Goal: Task Accomplishment & Management: Complete application form

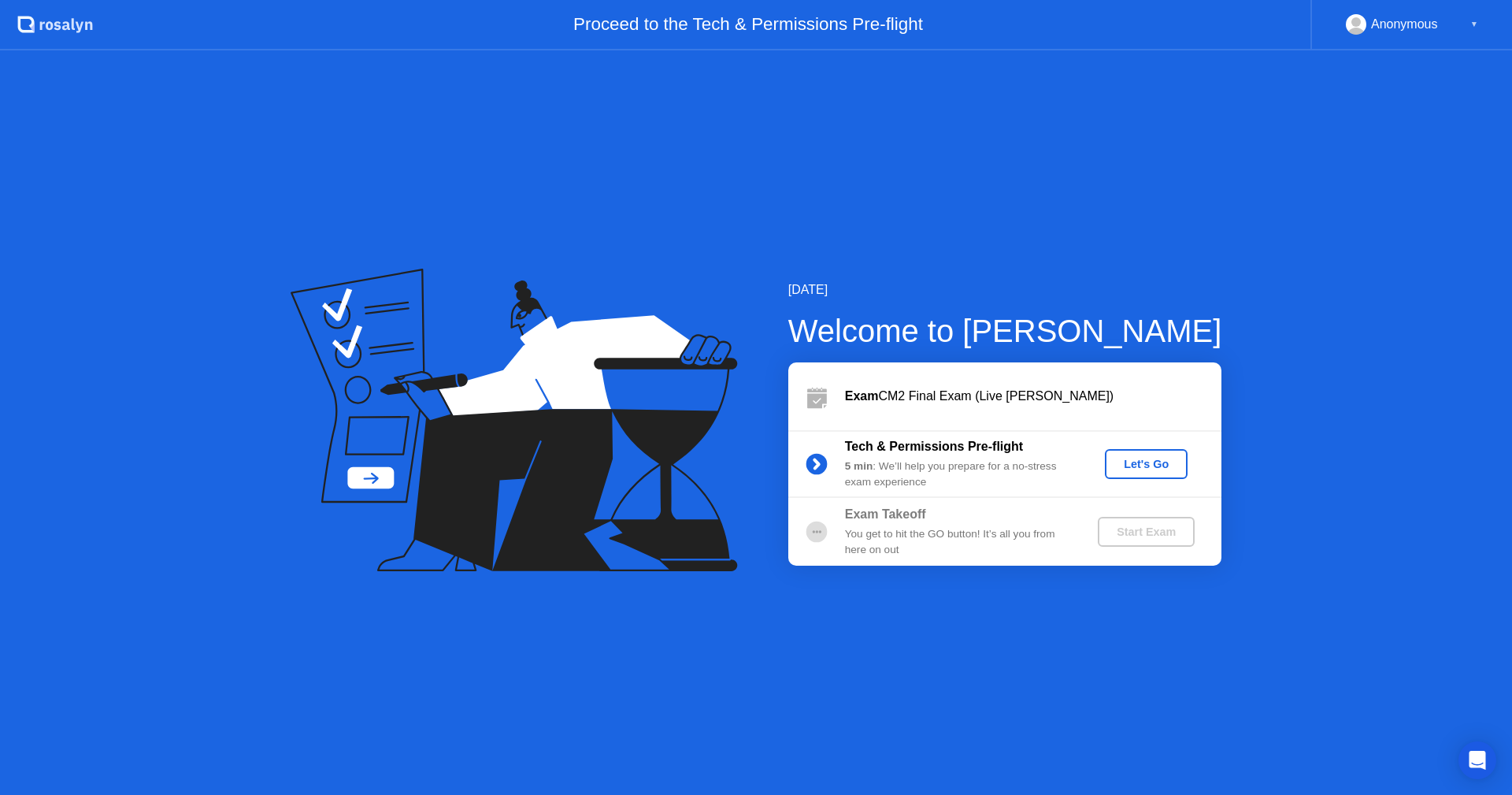
click at [1172, 462] on div "Let's Go" at bounding box center [1146, 464] width 70 height 13
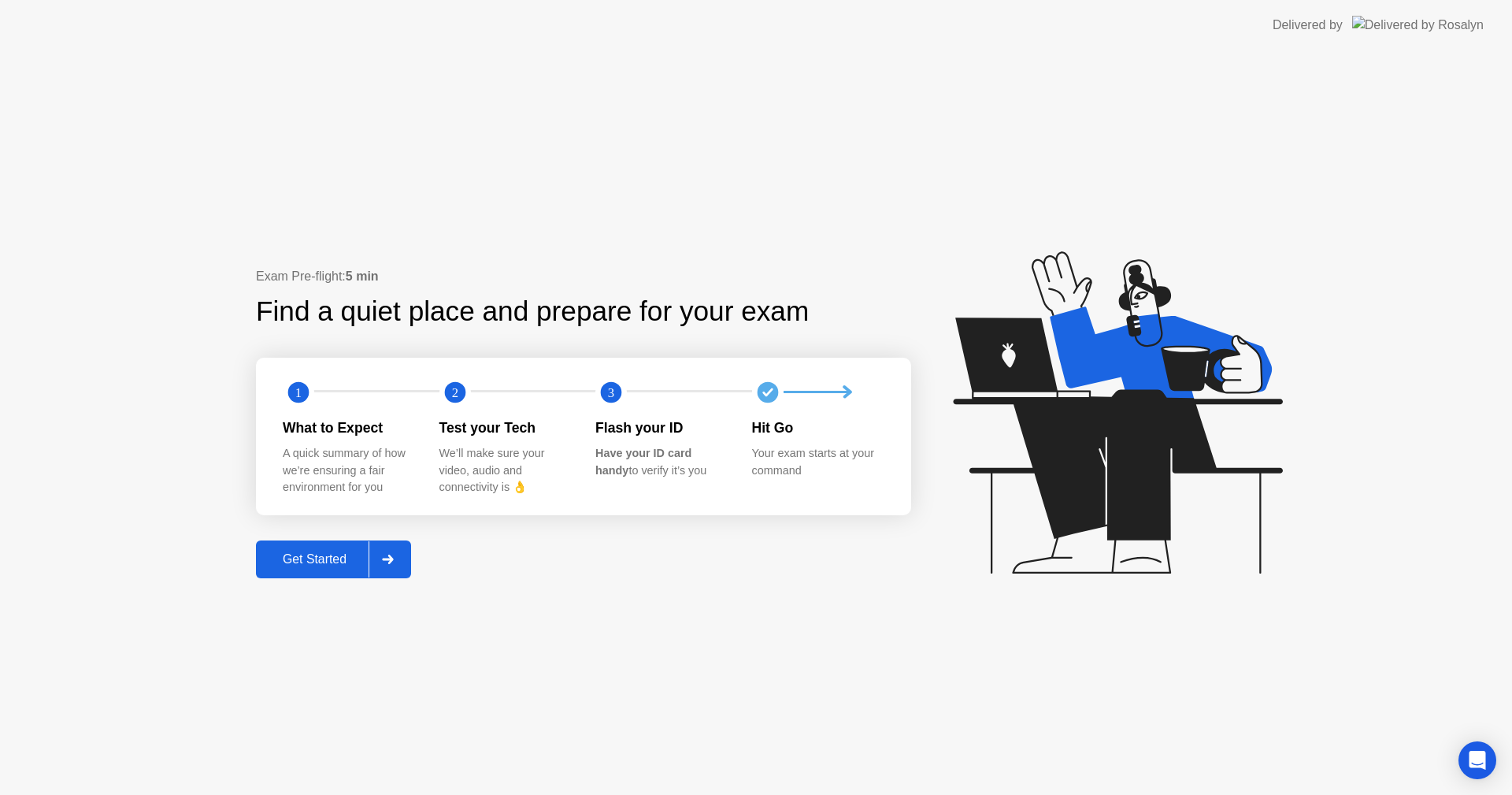
drag, startPoint x: 986, startPoint y: 682, endPoint x: 966, endPoint y: 696, distance: 24.4
click at [986, 682] on div "Exam Pre-flight: 5 min Find a quiet place and prepare for your exam 1 2 3 What …" at bounding box center [756, 423] width 1512 height 744
click at [291, 562] on div "Get Started" at bounding box center [314, 558] width 108 height 14
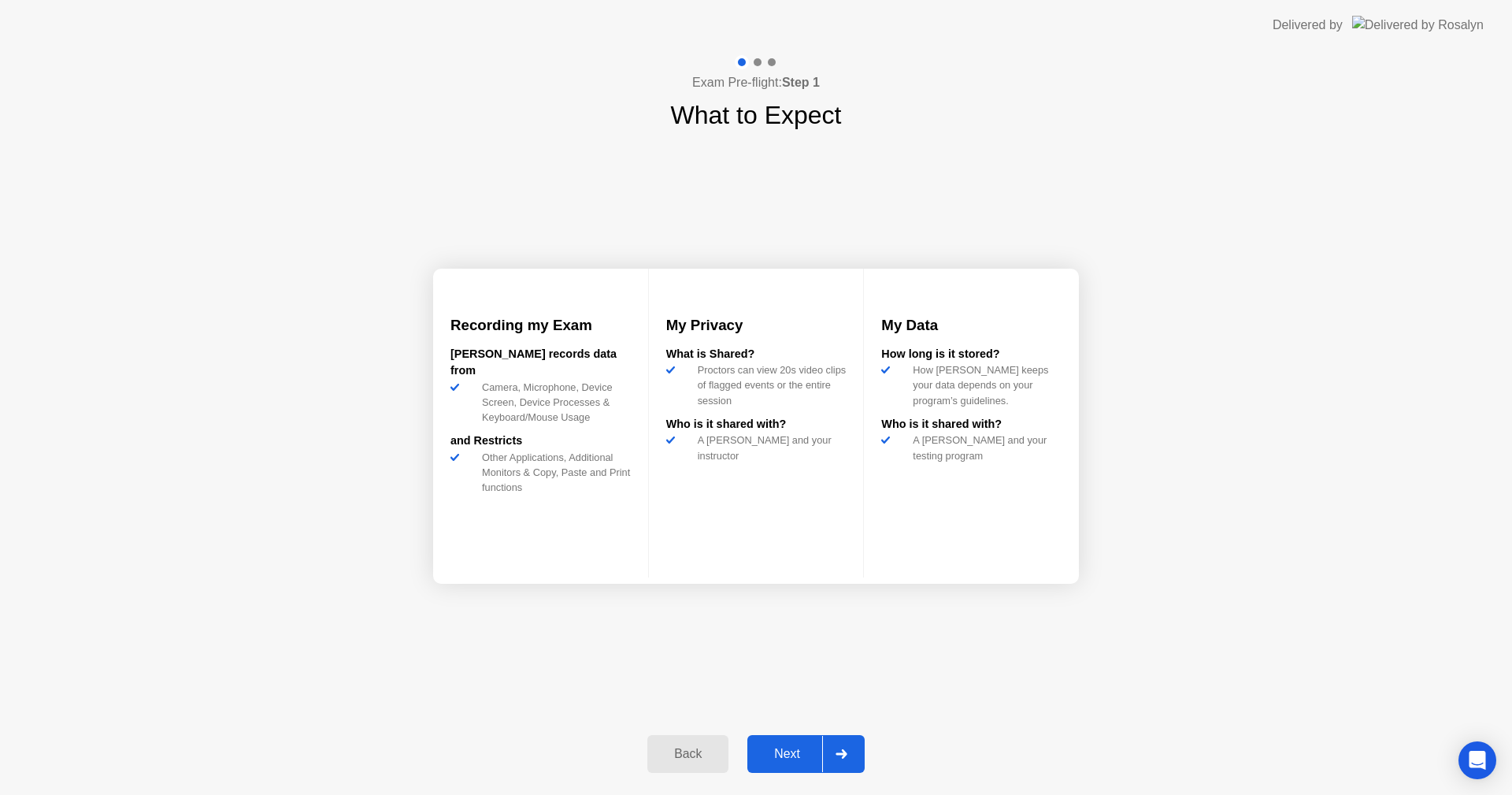
click at [796, 752] on div "Next" at bounding box center [786, 753] width 70 height 14
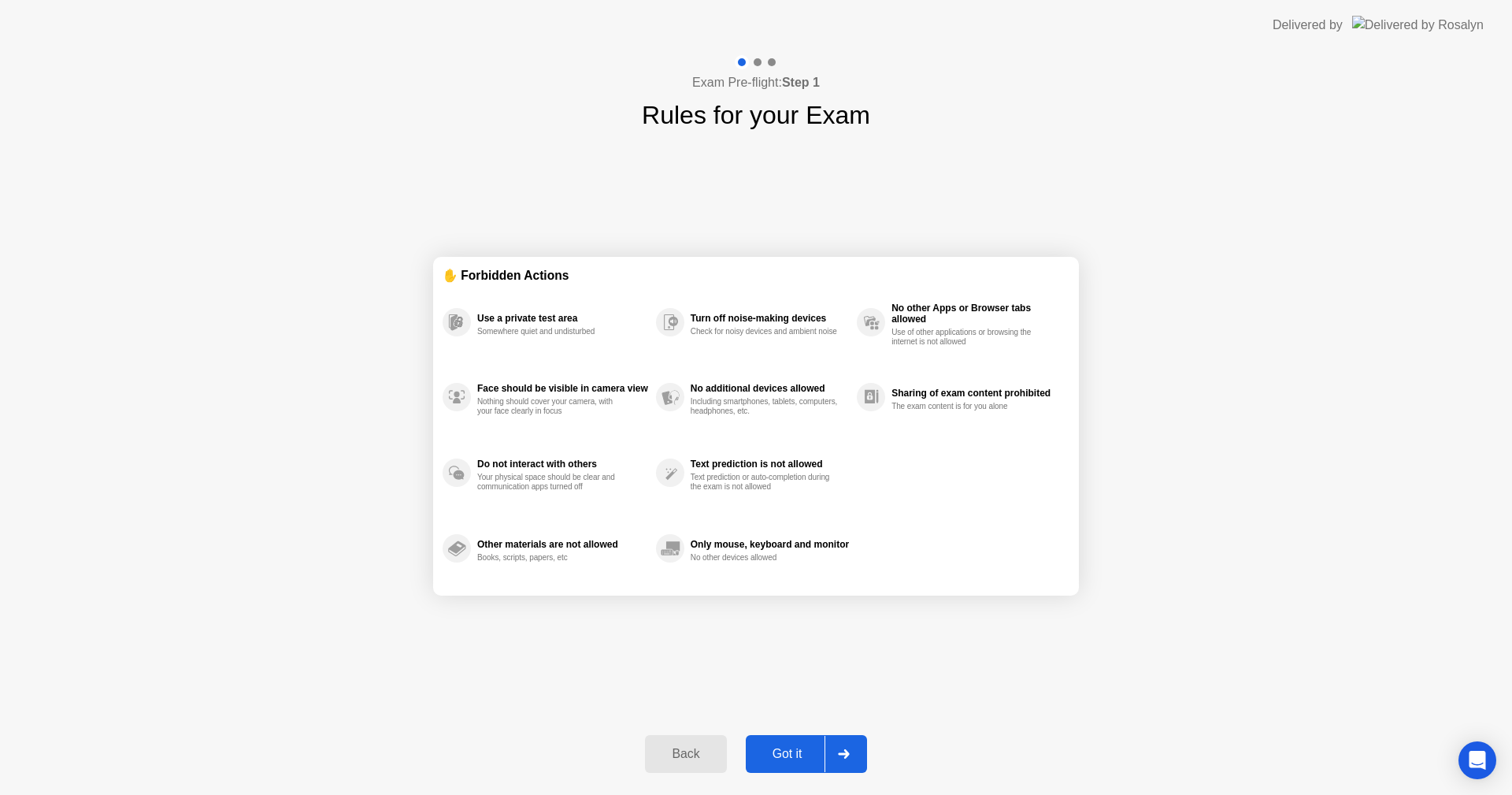
click at [784, 738] on button "Got it" at bounding box center [807, 754] width 122 height 38
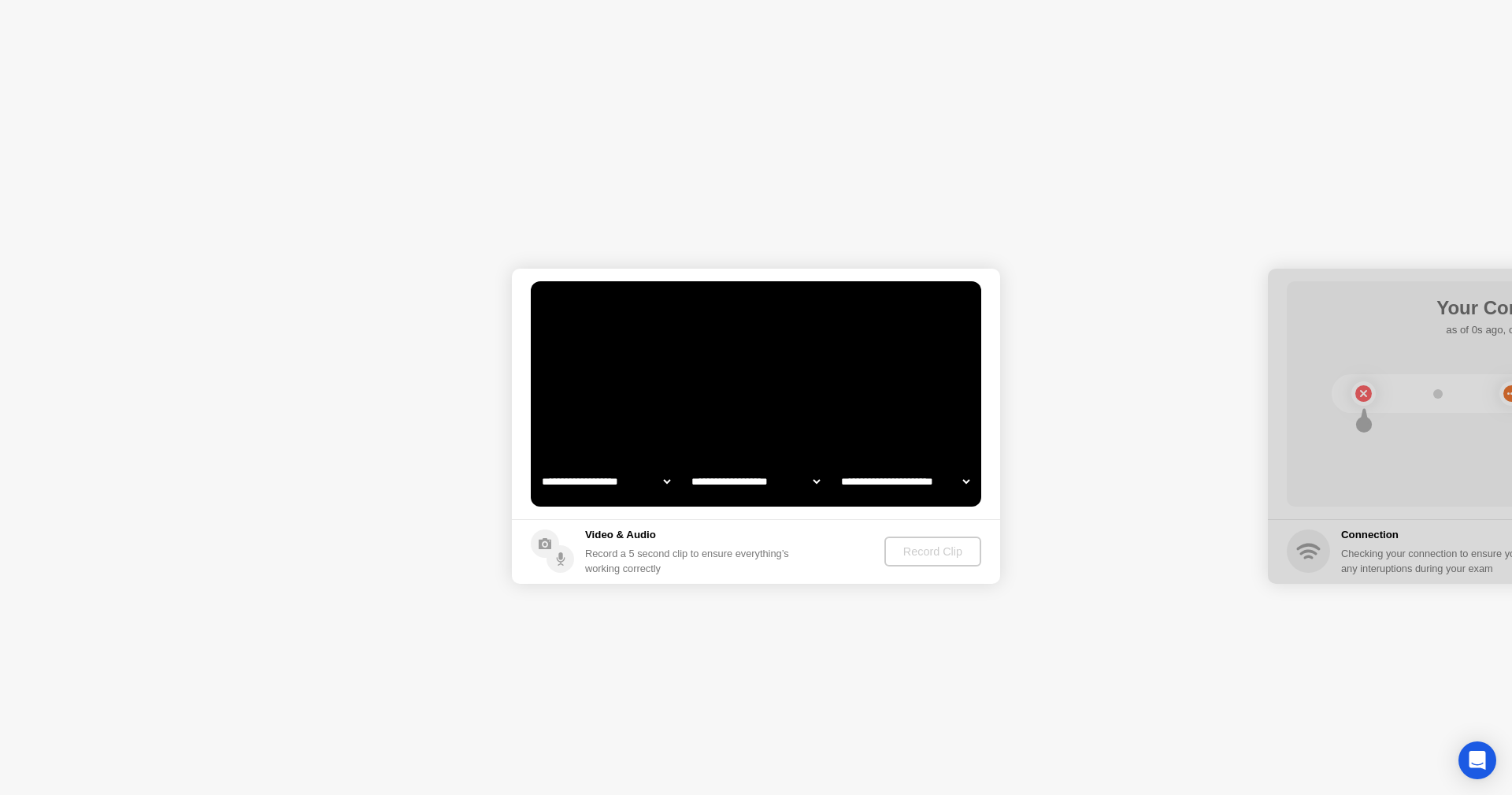
select select "**********"
select select "*******"
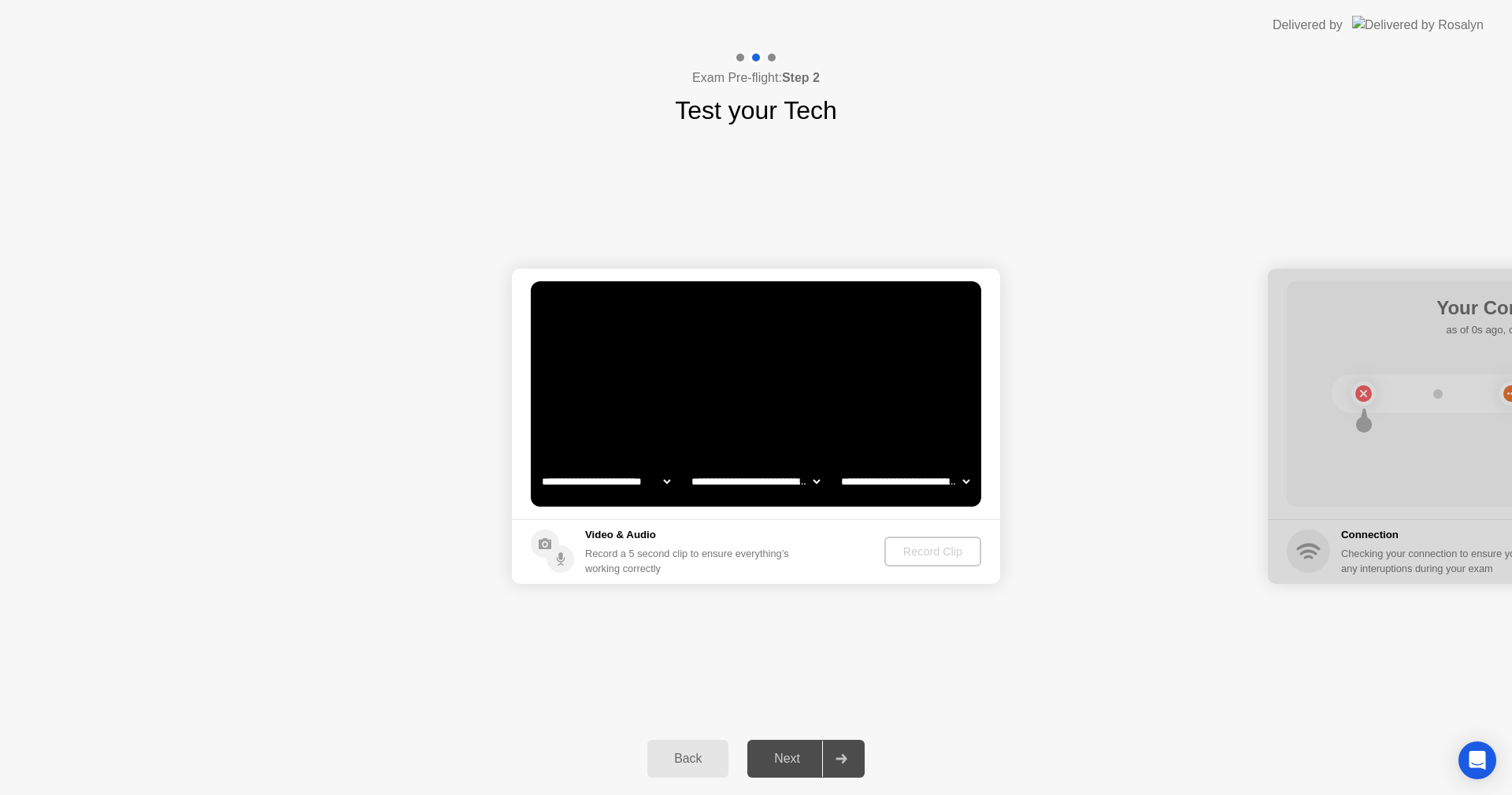
click at [614, 486] on select "**********" at bounding box center [606, 481] width 134 height 31
click at [539, 465] on select "**********" at bounding box center [606, 481] width 134 height 31
select select "**********"
click at [927, 551] on div "Record Clip" at bounding box center [933, 552] width 84 height 13
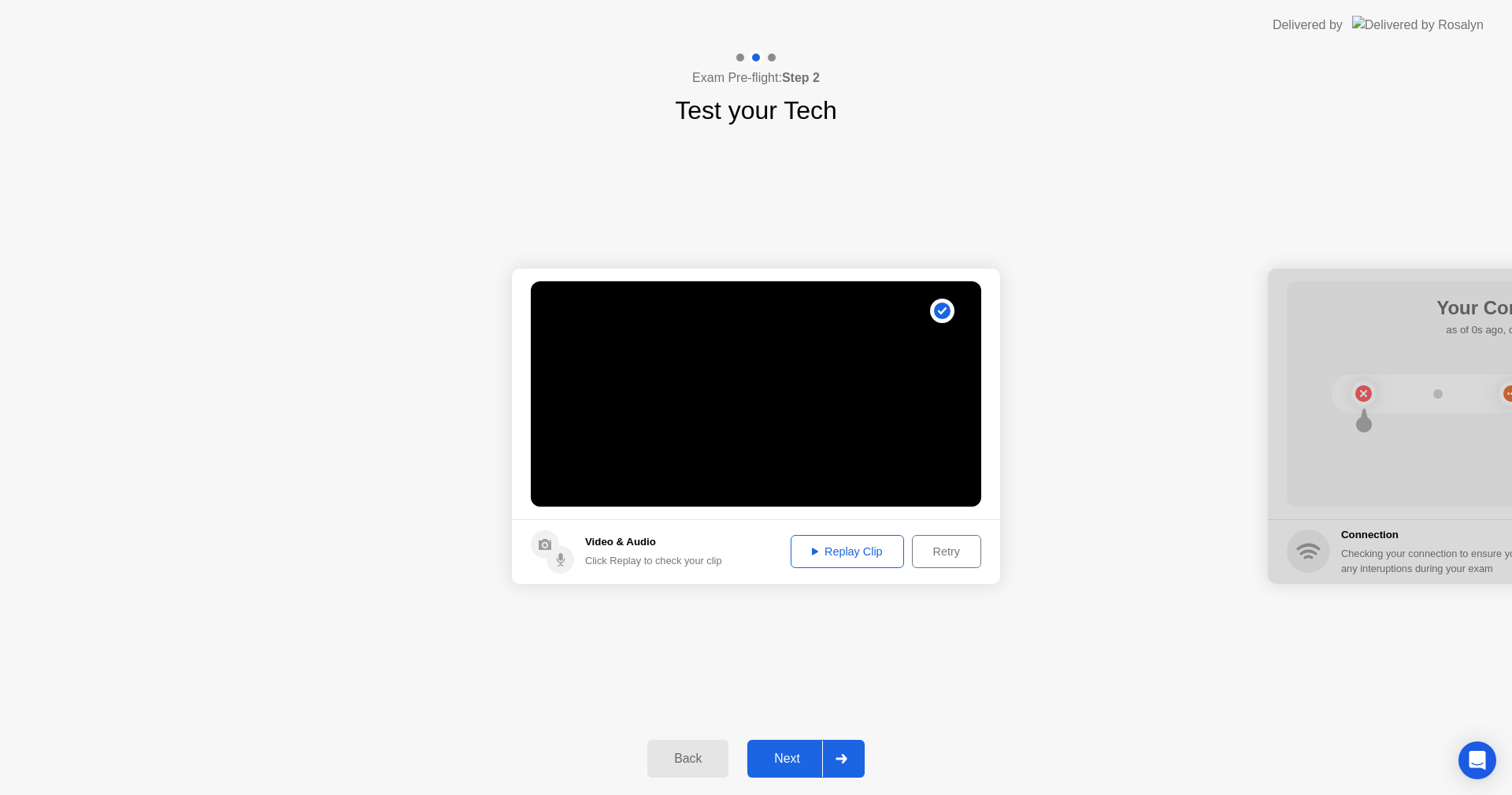
click at [785, 755] on div "Next" at bounding box center [786, 758] width 70 height 14
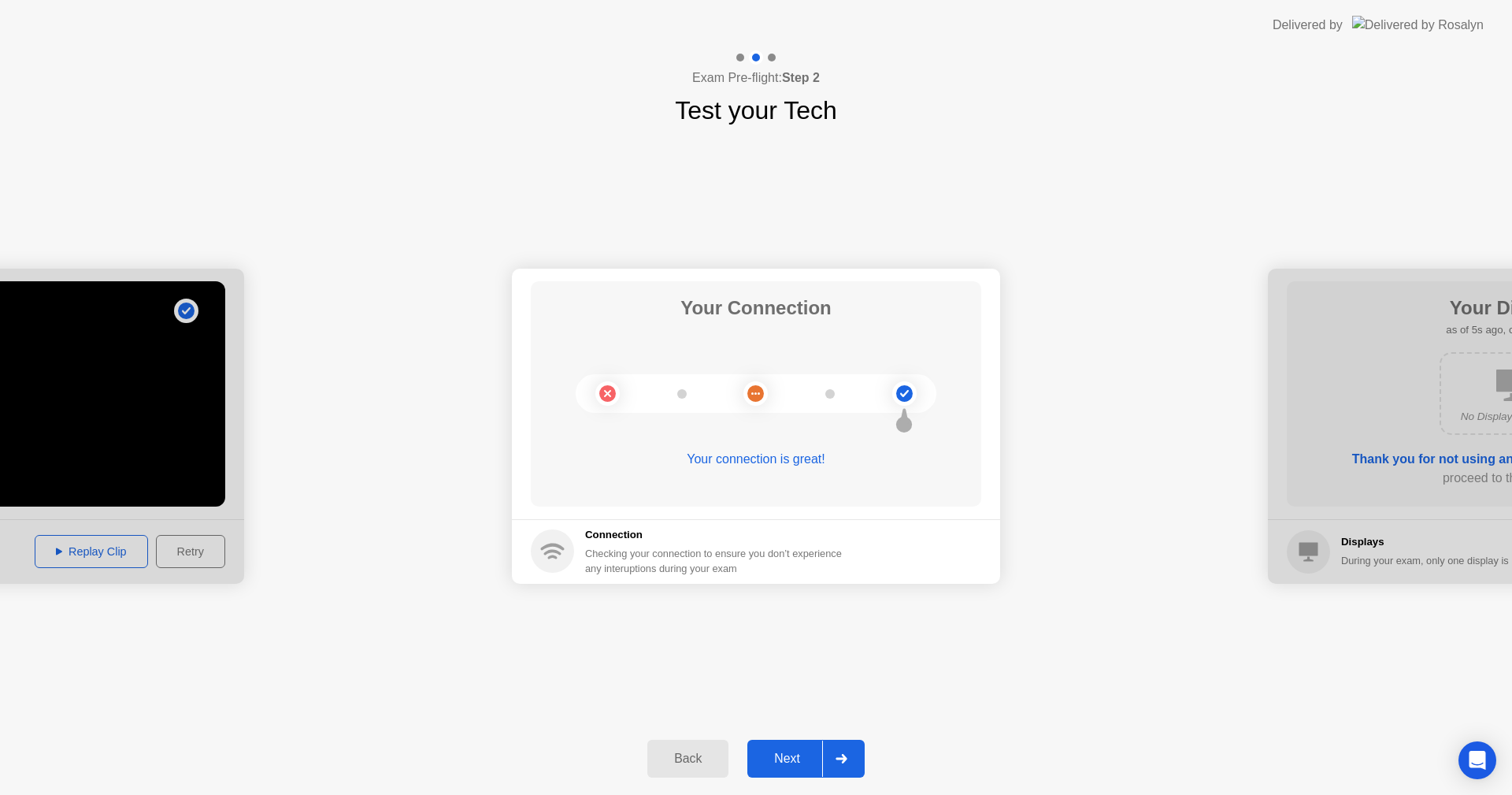
click at [766, 753] on div "Next" at bounding box center [786, 758] width 70 height 14
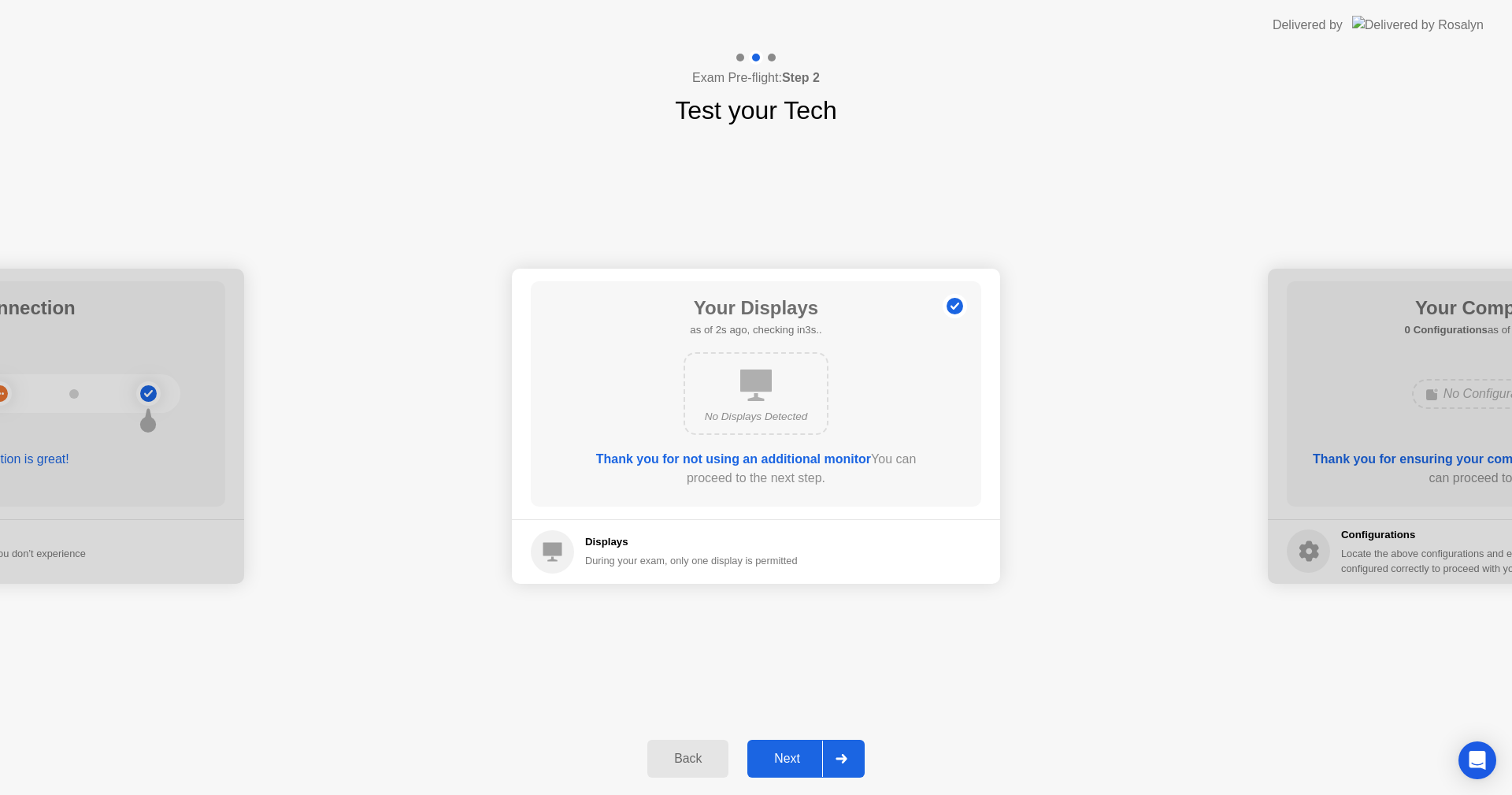
click at [802, 760] on div "Next" at bounding box center [786, 758] width 70 height 14
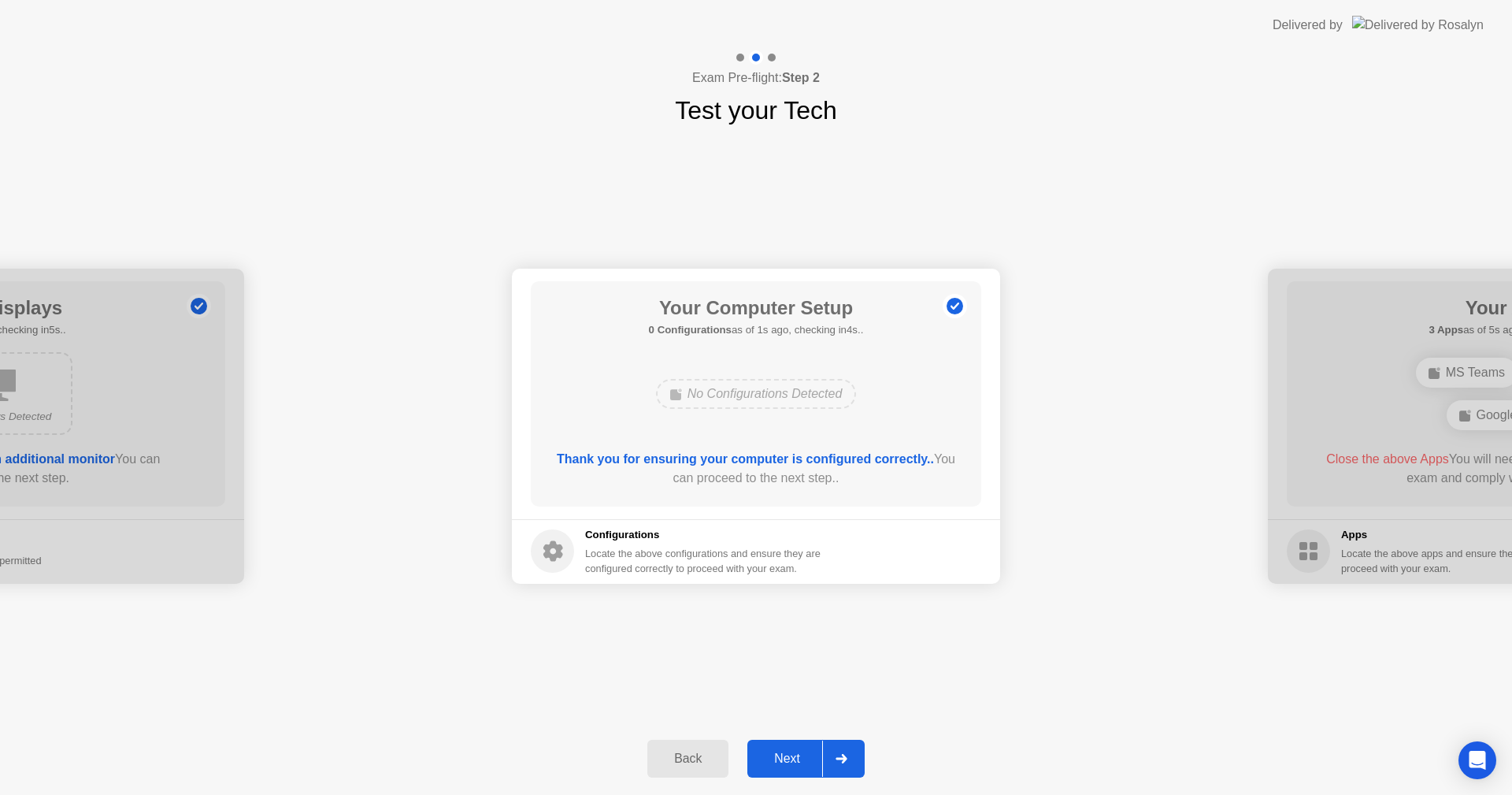
click at [806, 757] on div "Next" at bounding box center [786, 758] width 70 height 14
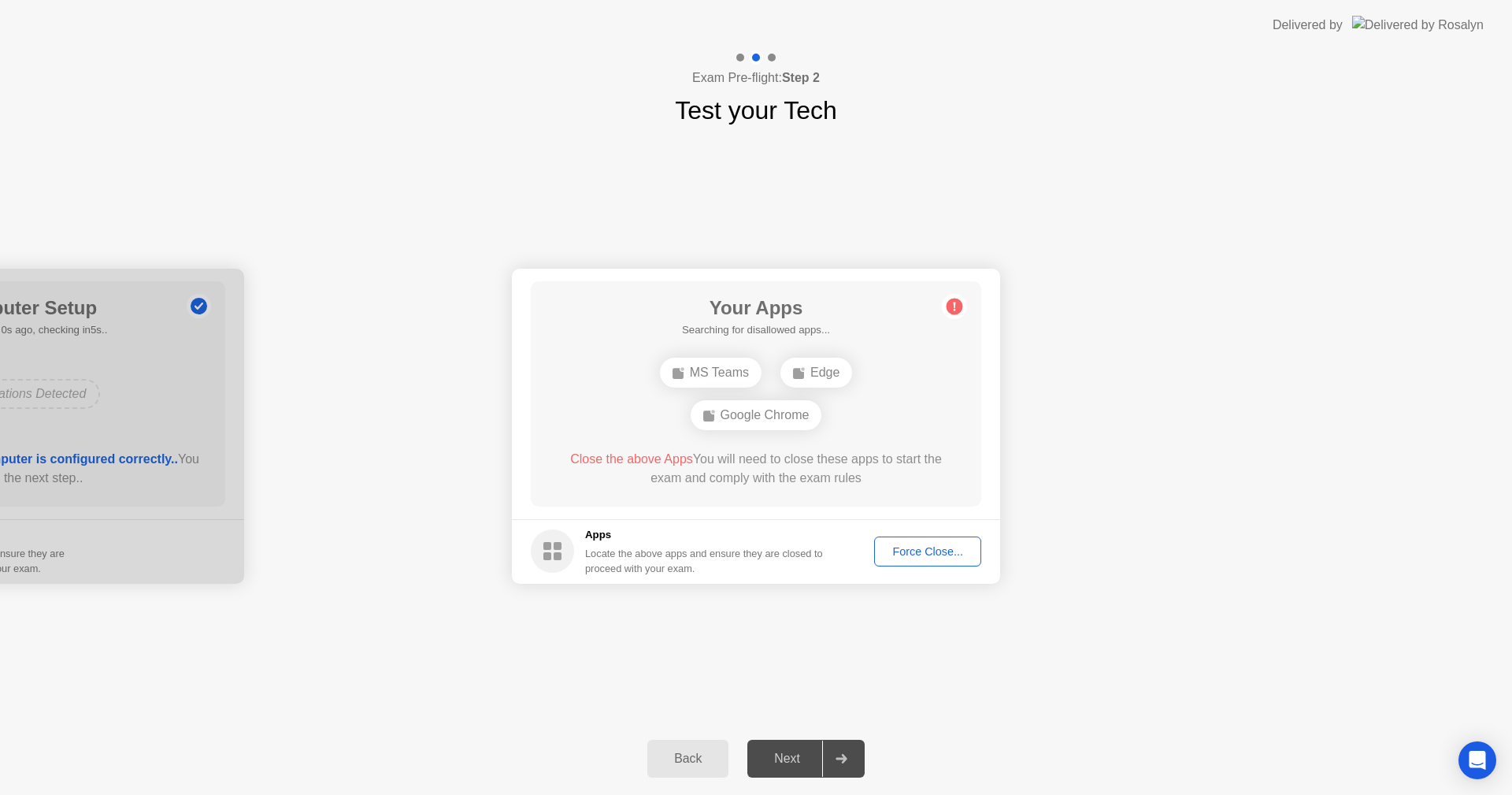
click at [914, 554] on div "Force Close..." at bounding box center [927, 552] width 96 height 13
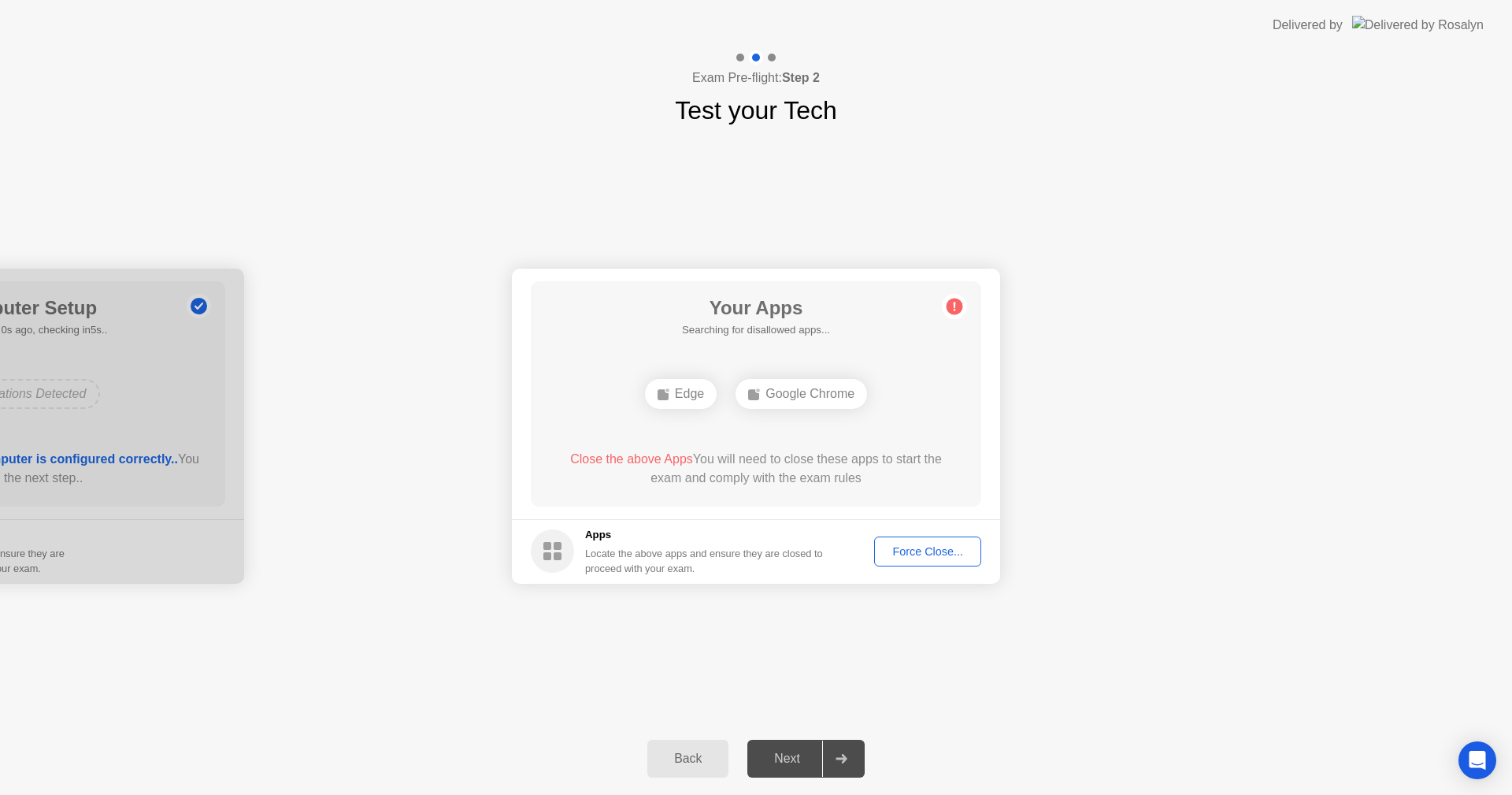
click at [946, 553] on div "Force Close..." at bounding box center [927, 552] width 96 height 13
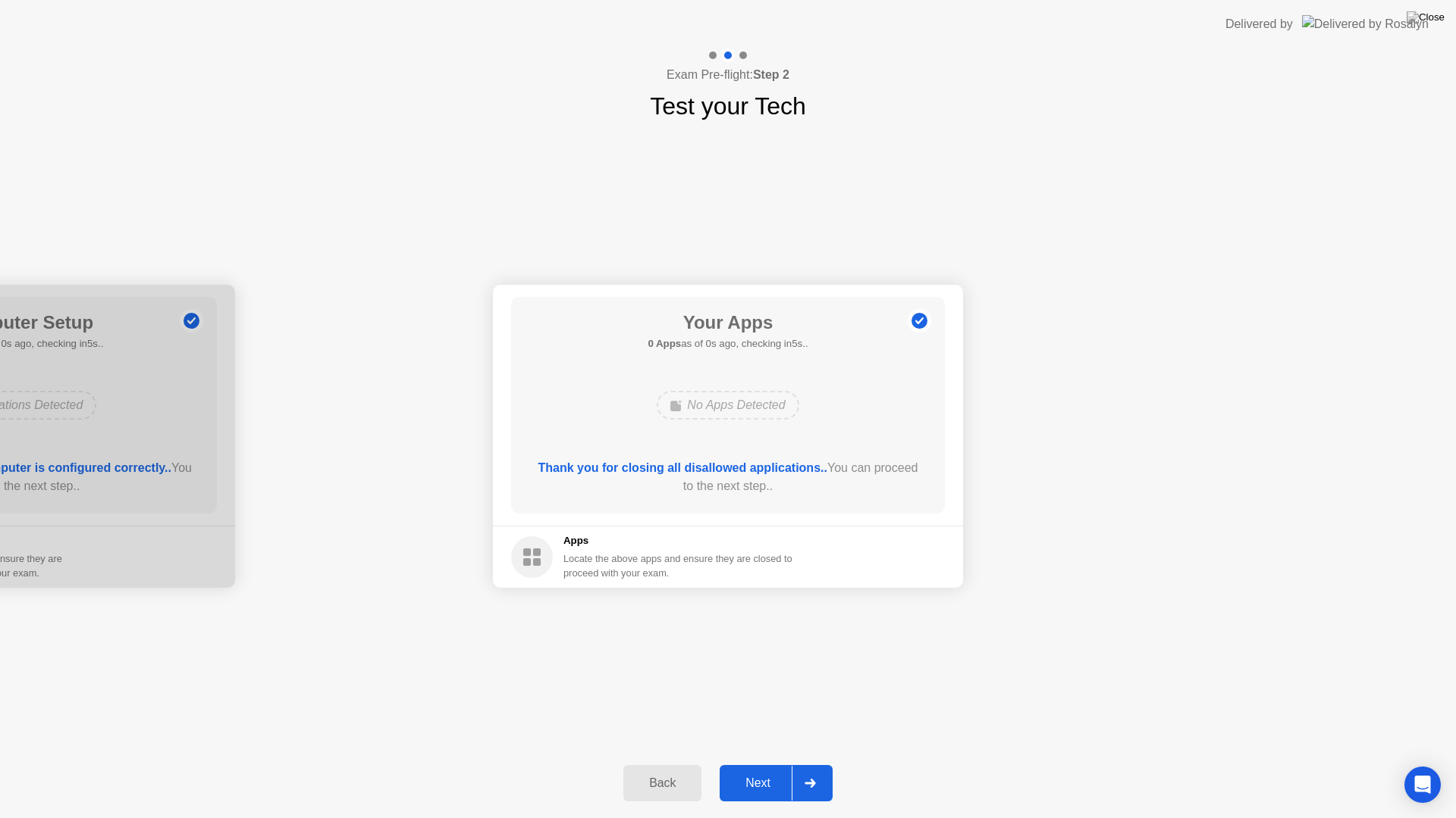
click at [764, 764] on div "Next" at bounding box center [757, 783] width 67 height 13
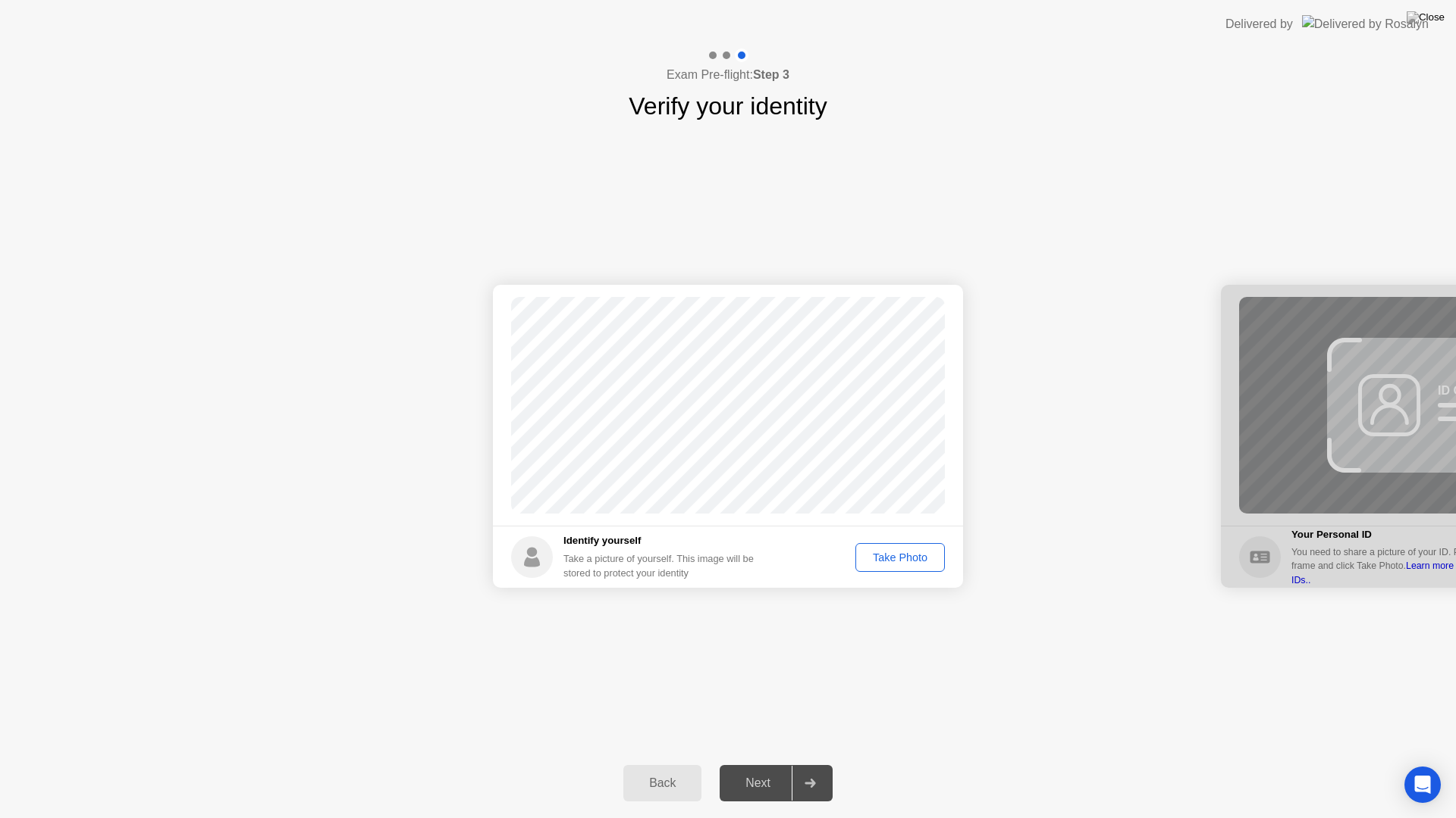
click at [903, 563] on div "Take Photo" at bounding box center [899, 557] width 79 height 12
click at [764, 764] on div "Next" at bounding box center [757, 783] width 67 height 13
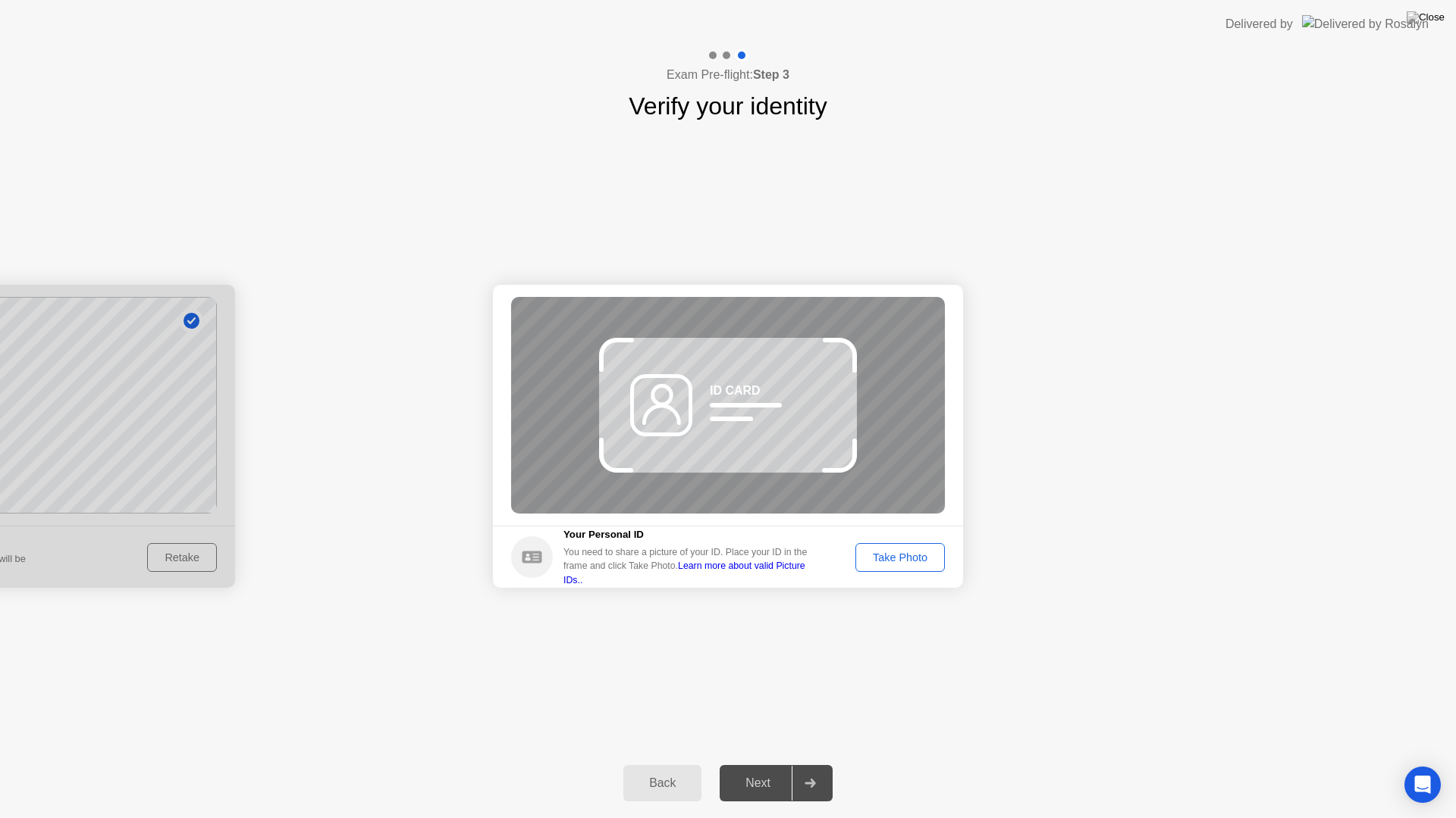
click at [922, 557] on div "Take Photo" at bounding box center [899, 557] width 79 height 12
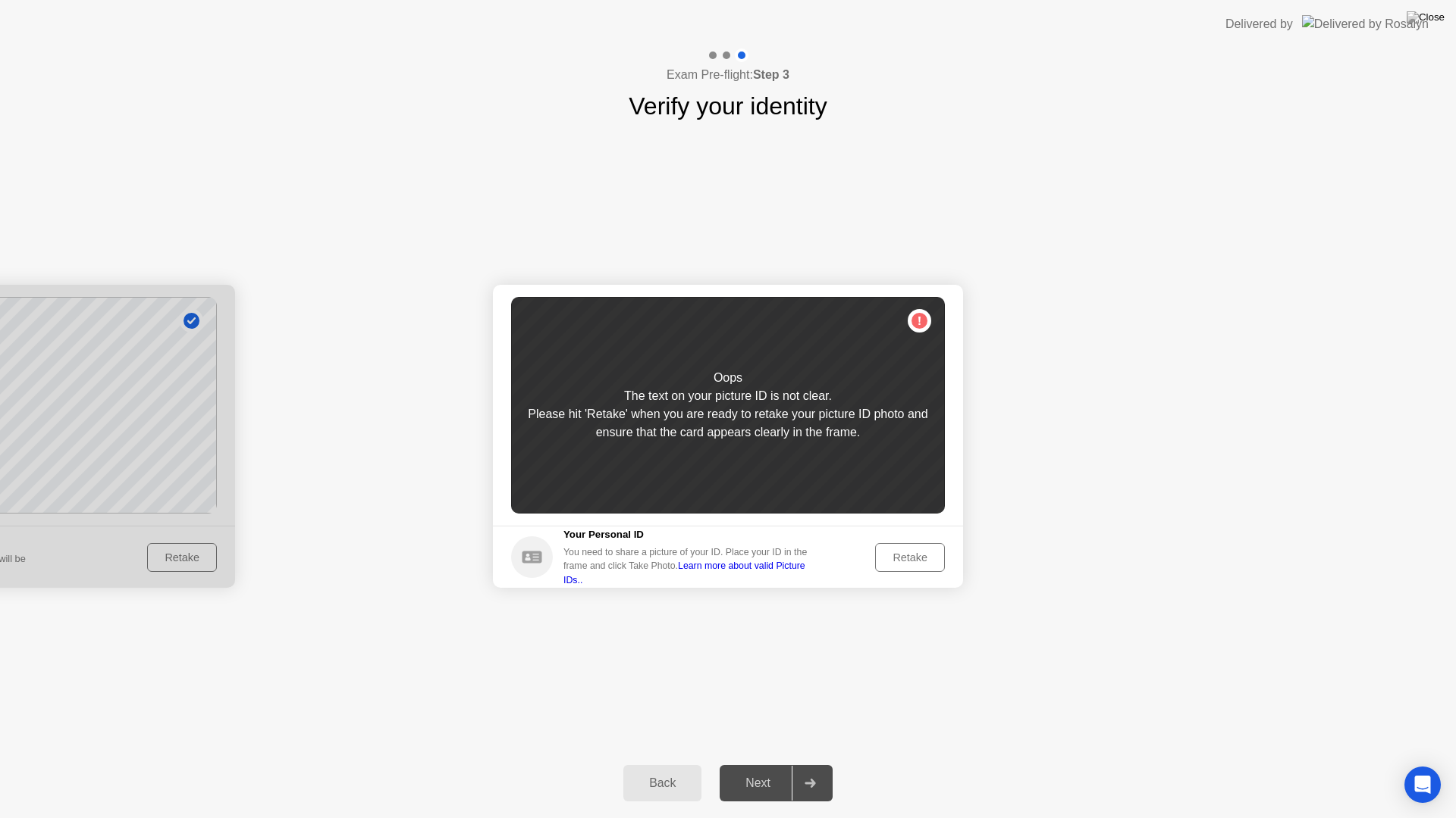
click at [922, 557] on div "Retake" at bounding box center [910, 557] width 59 height 12
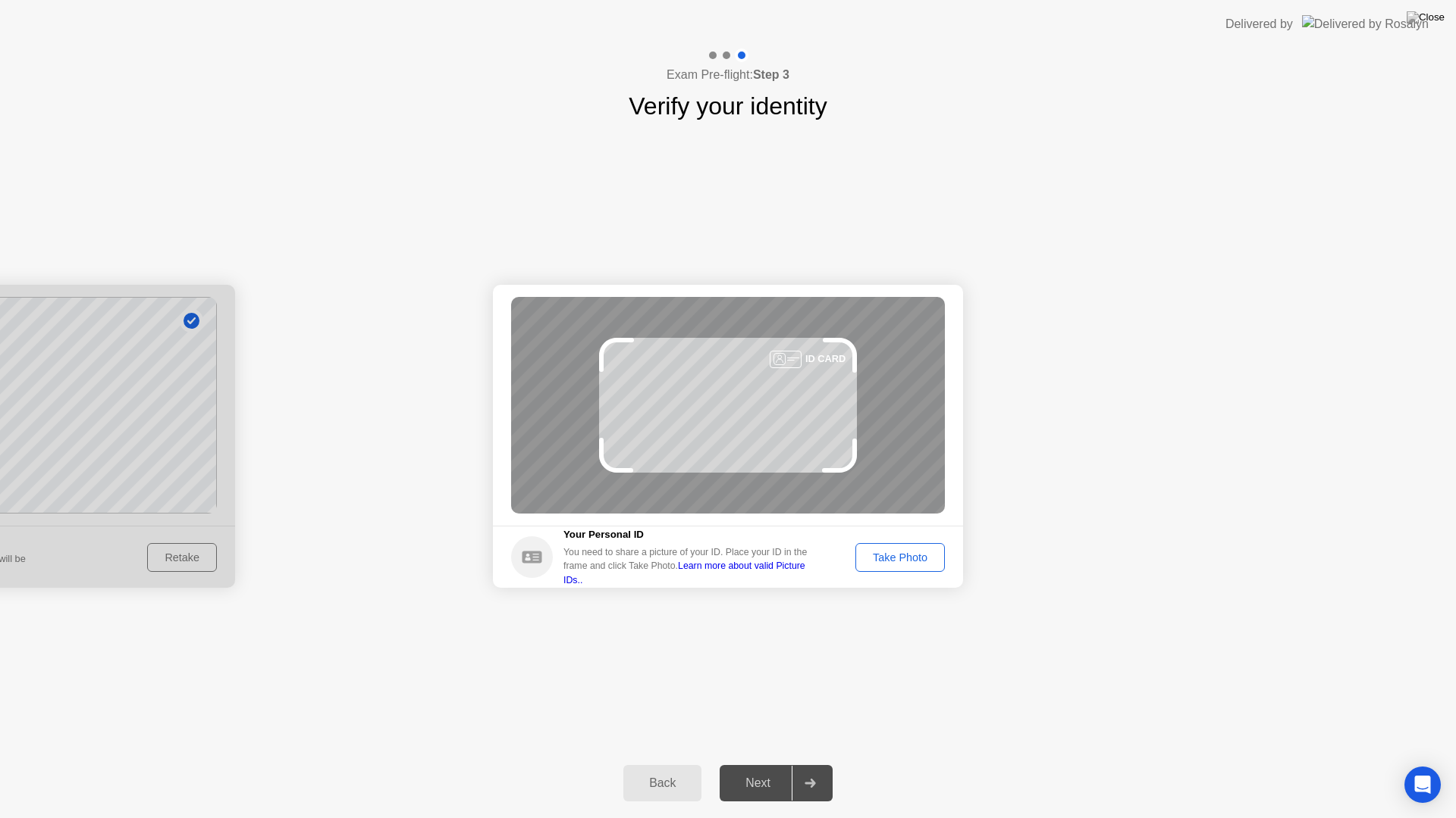
click at [922, 557] on div "Take Photo" at bounding box center [899, 557] width 79 height 12
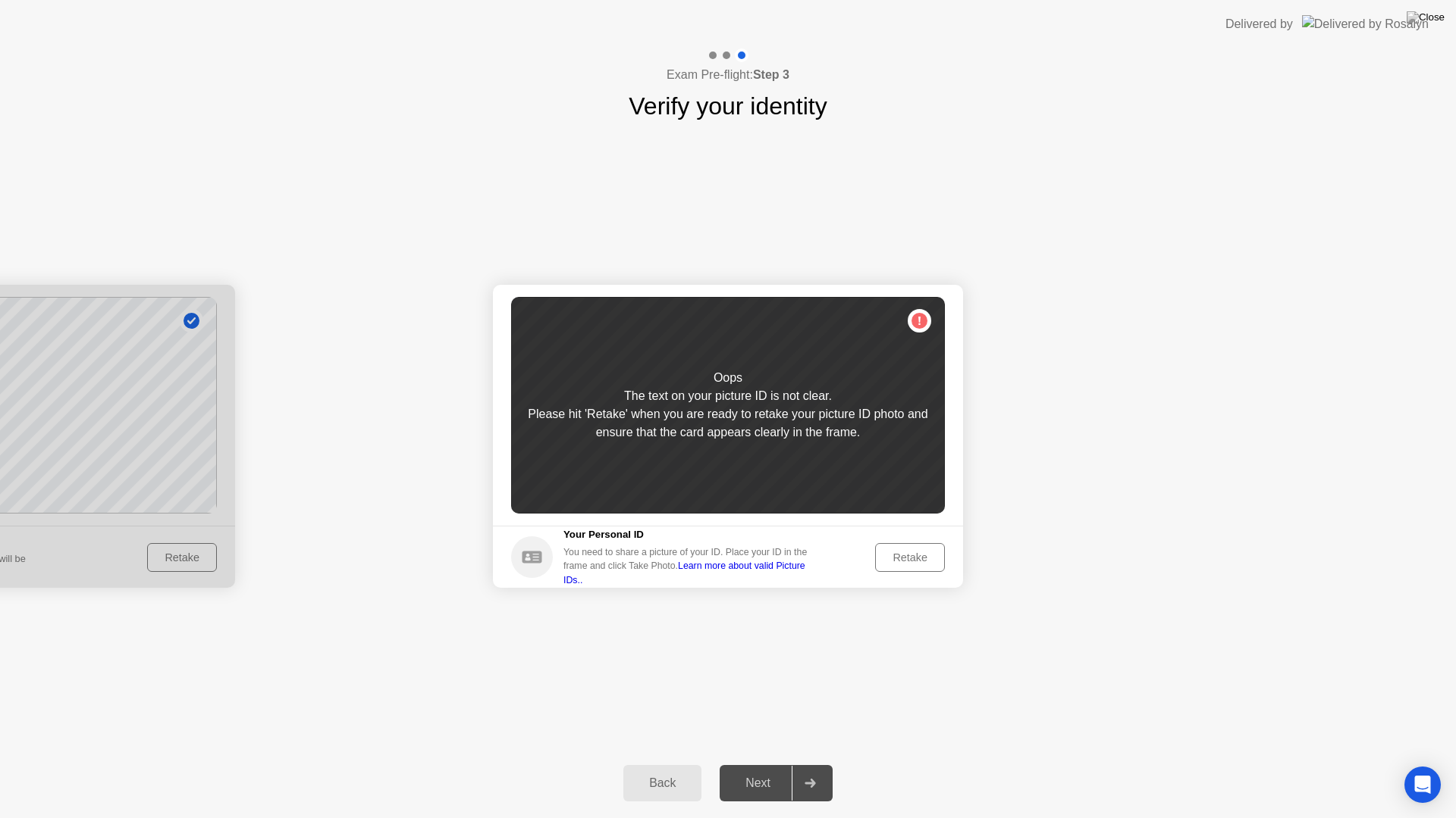
click at [922, 557] on div "Retake" at bounding box center [910, 557] width 59 height 12
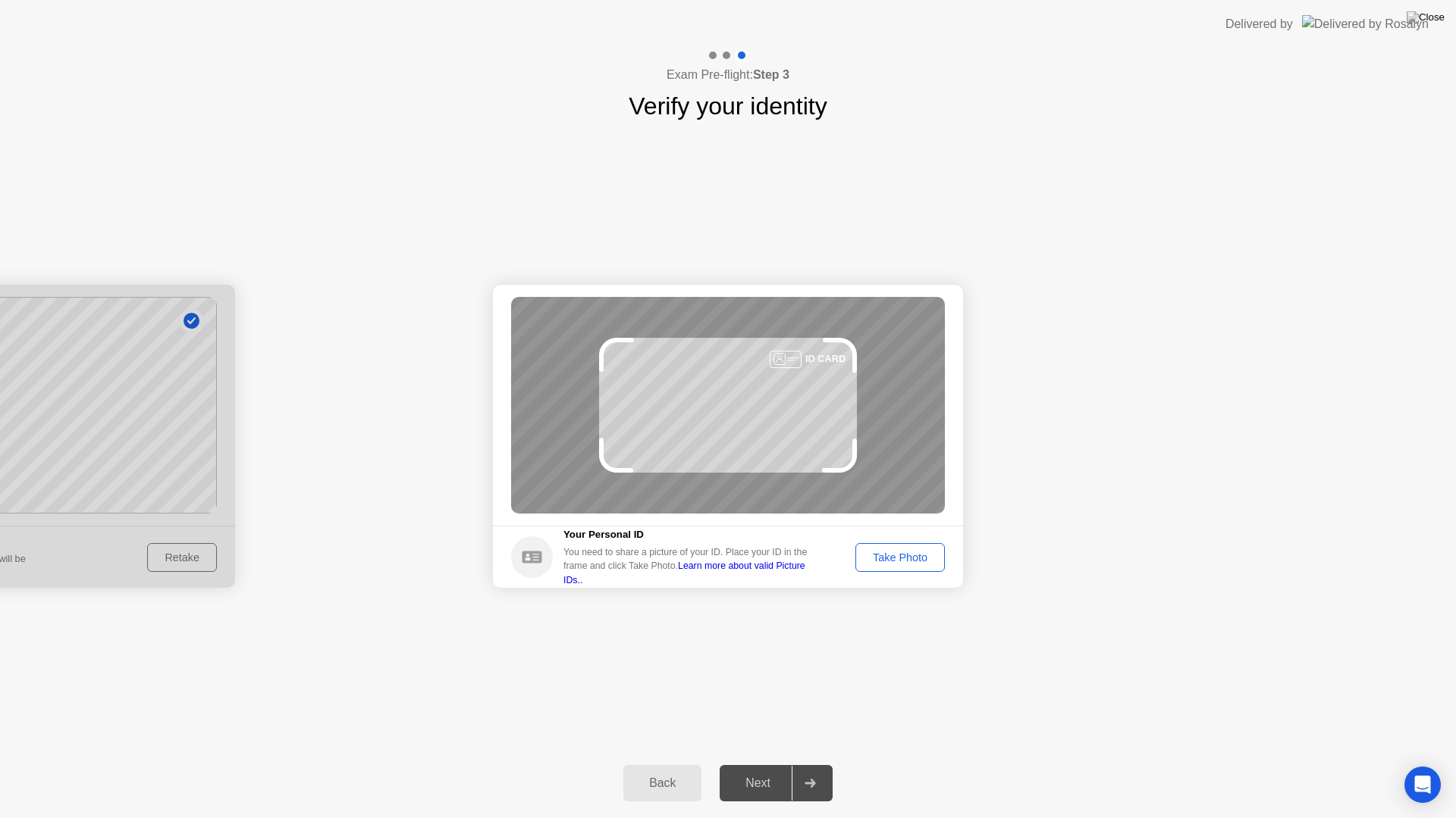
click at [922, 557] on div "Take Photo" at bounding box center [899, 557] width 79 height 12
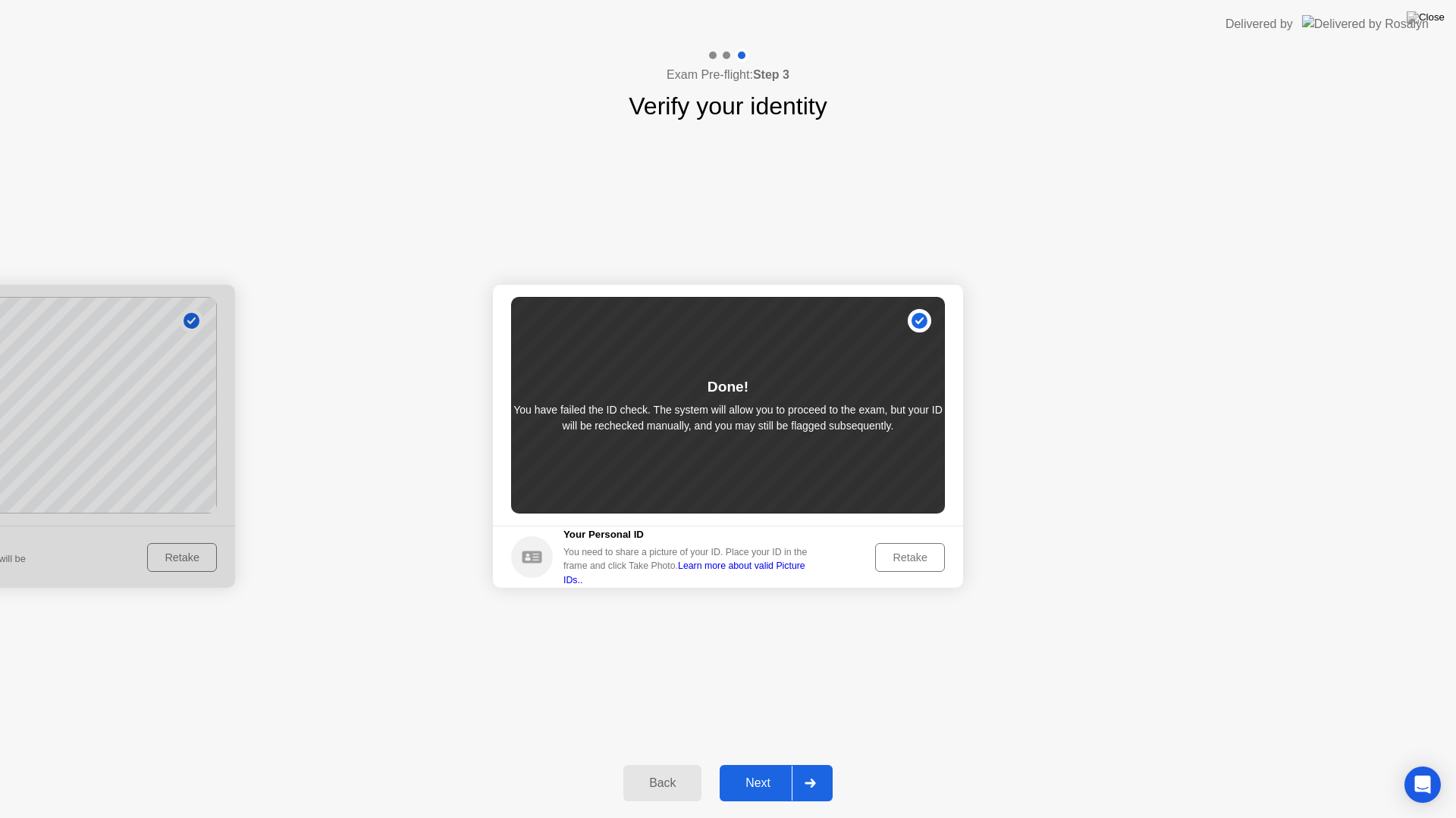
click at [922, 557] on div "Retake" at bounding box center [910, 557] width 59 height 12
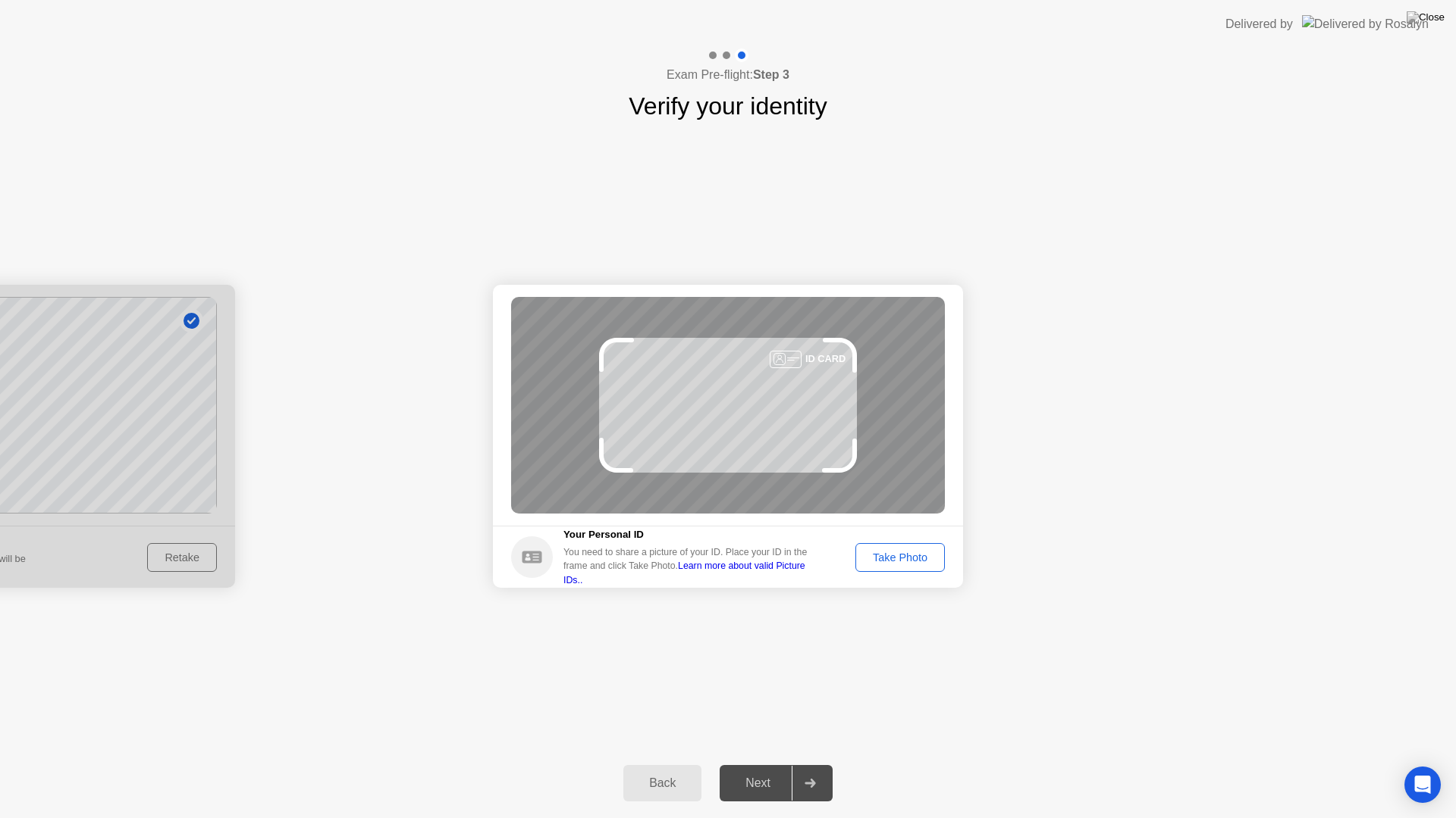
click at [922, 557] on div "Take Photo" at bounding box center [899, 557] width 79 height 12
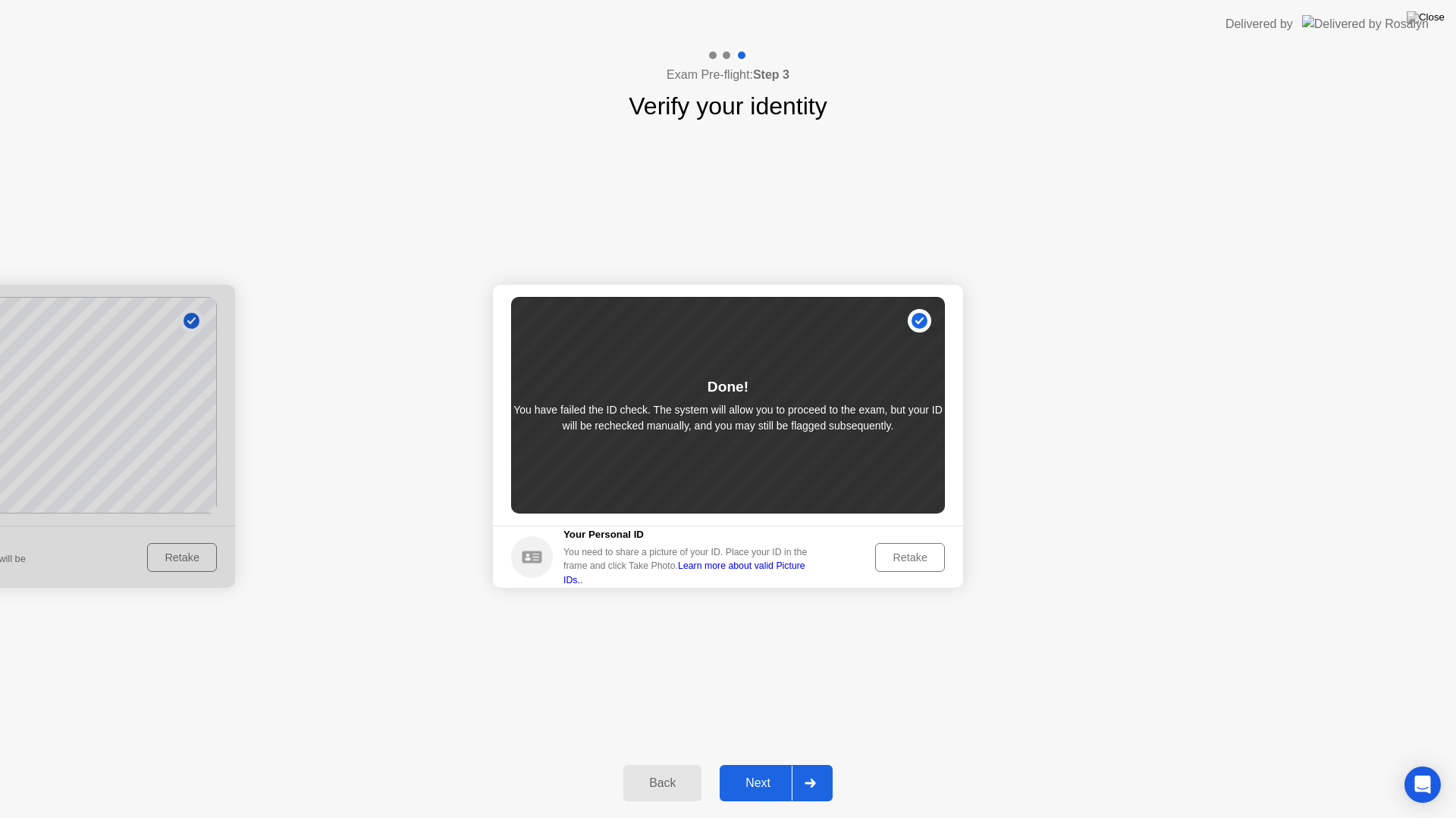
click at [735, 764] on div "Next" at bounding box center [757, 783] width 67 height 13
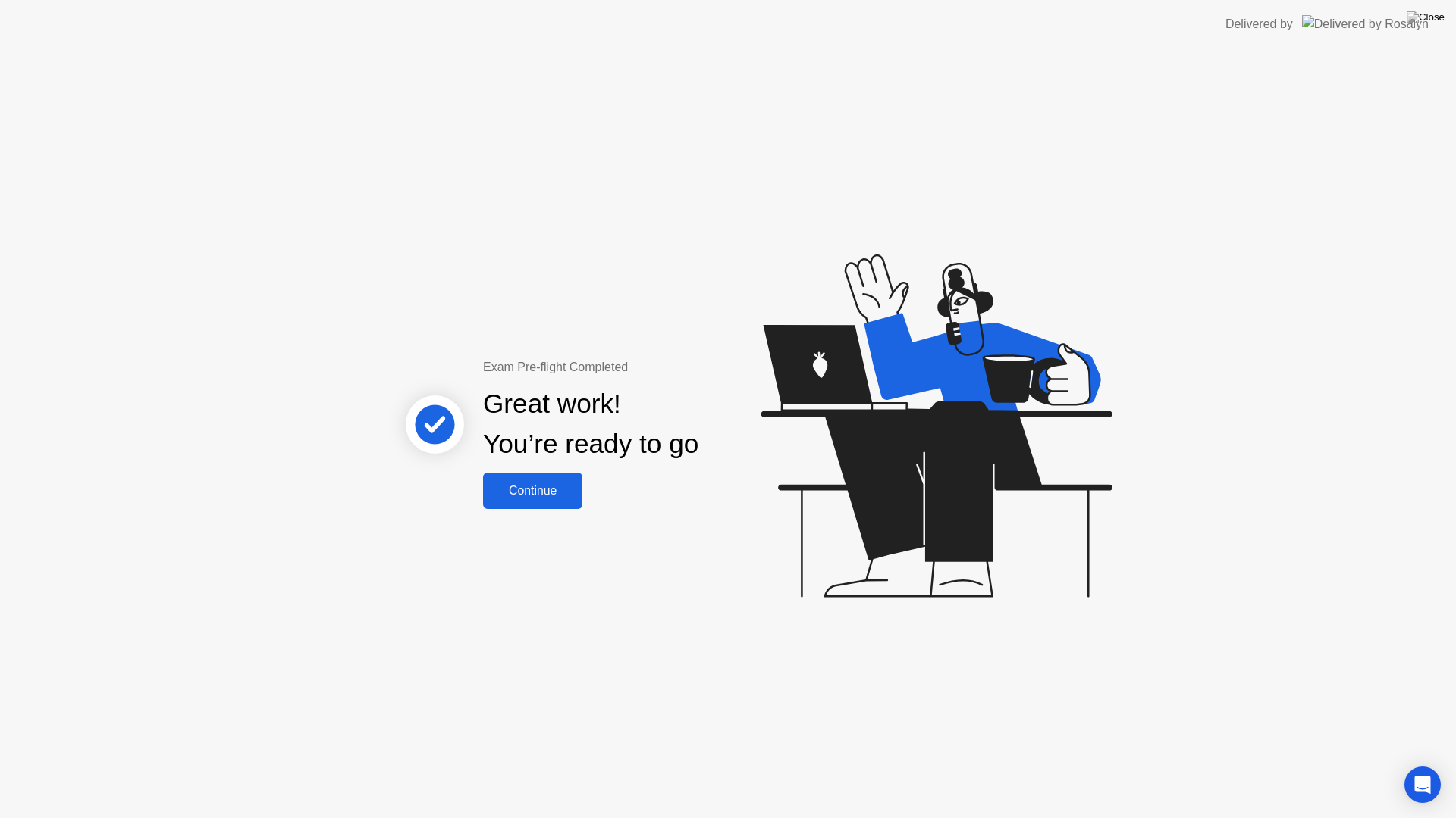
click at [524, 501] on button "Continue" at bounding box center [533, 490] width 99 height 36
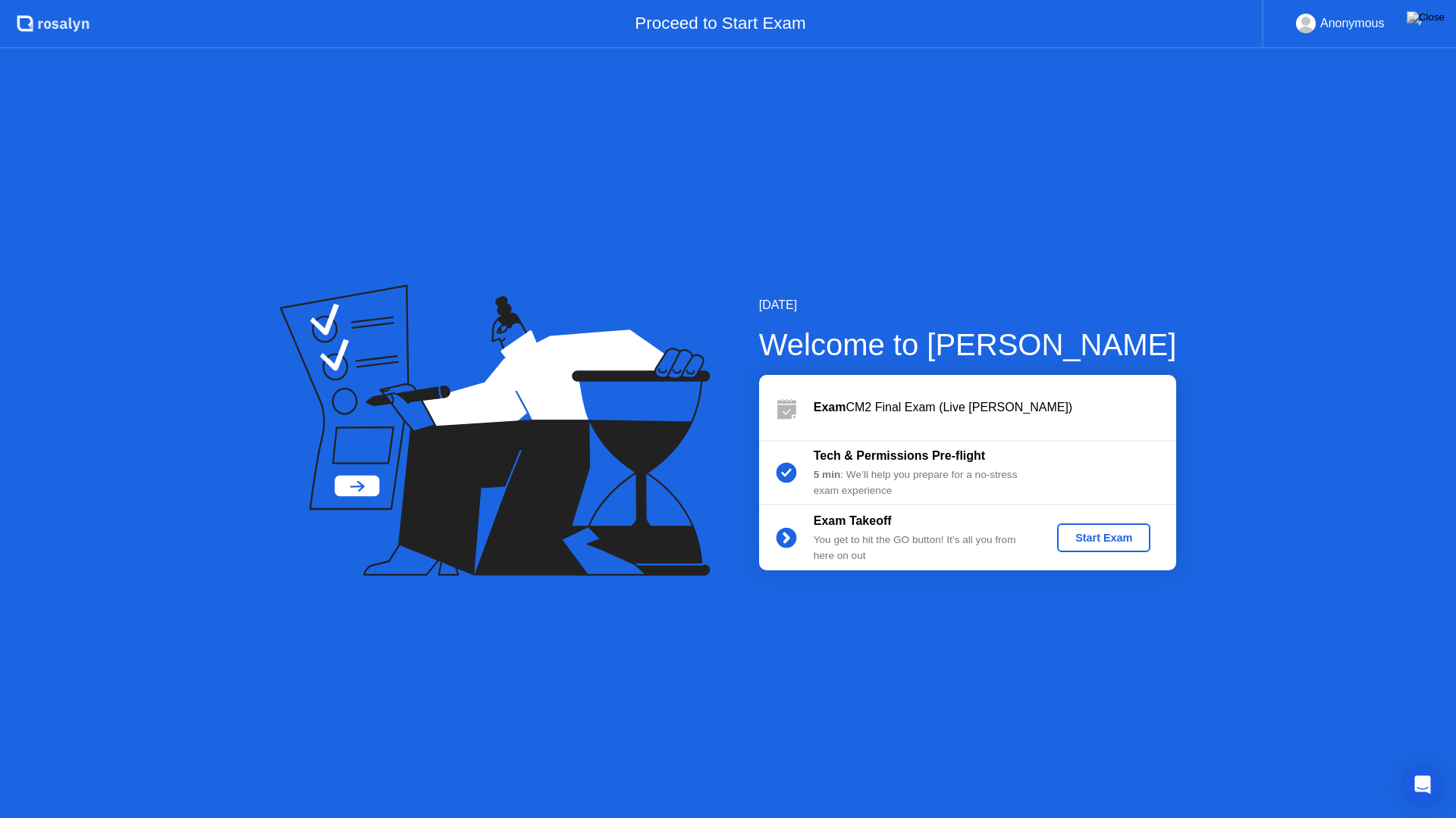
click at [1102, 529] on button "Start Exam" at bounding box center [1103, 538] width 93 height 28
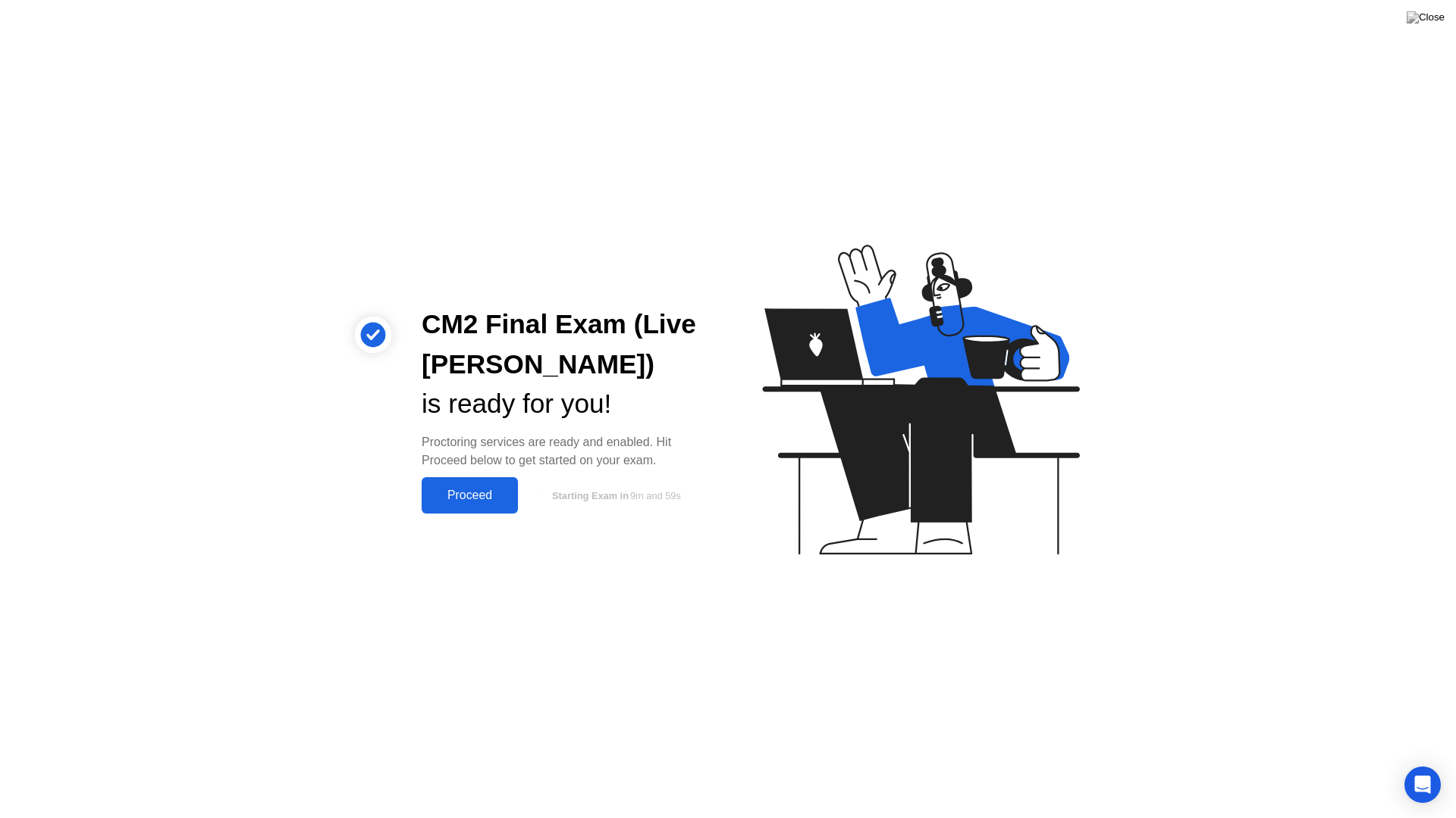
click at [450, 494] on div "Proceed" at bounding box center [469, 495] width 87 height 13
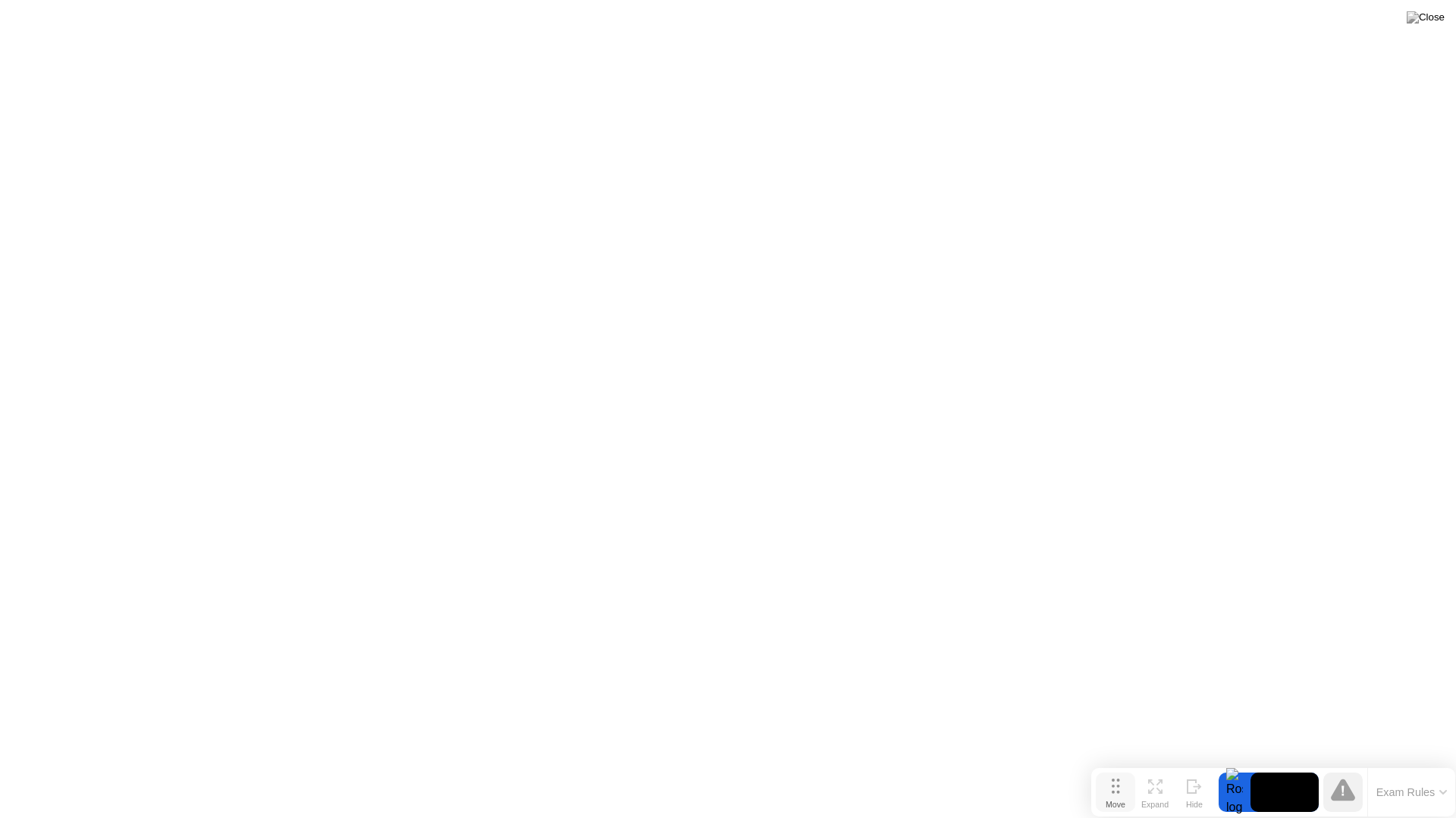
drag, startPoint x: 570, startPoint y: 793, endPoint x: 1109, endPoint y: 791, distance: 539.0
click at [1109, 764] on button "Move" at bounding box center [1115, 792] width 39 height 39
click at [1192, 764] on div "Hide" at bounding box center [1194, 805] width 17 height 9
click at [1399, 764] on div "Show" at bounding box center [1395, 806] width 20 height 9
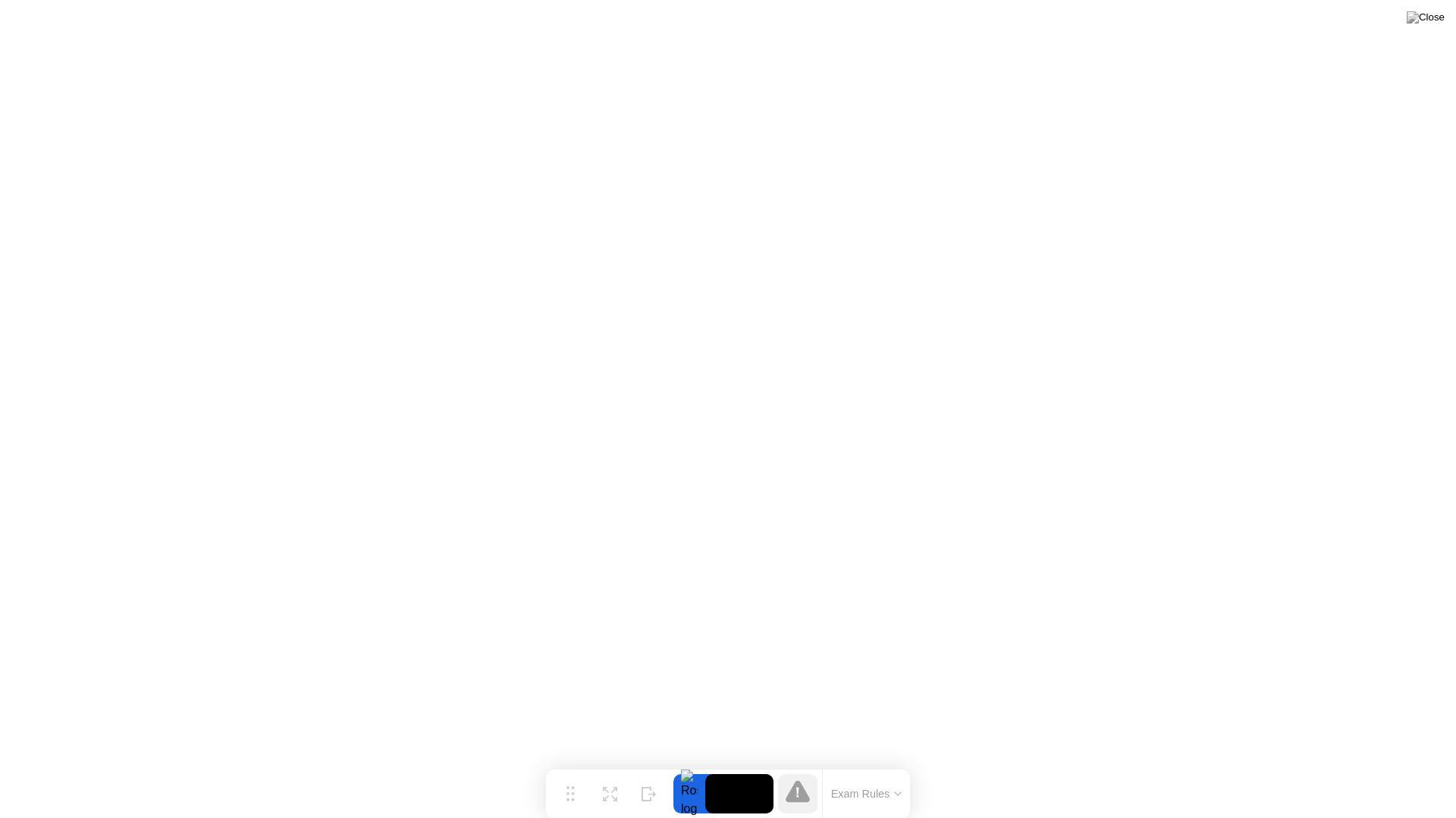
click at [855, 764] on button "Exam Rules" at bounding box center [866, 793] width 81 height 13
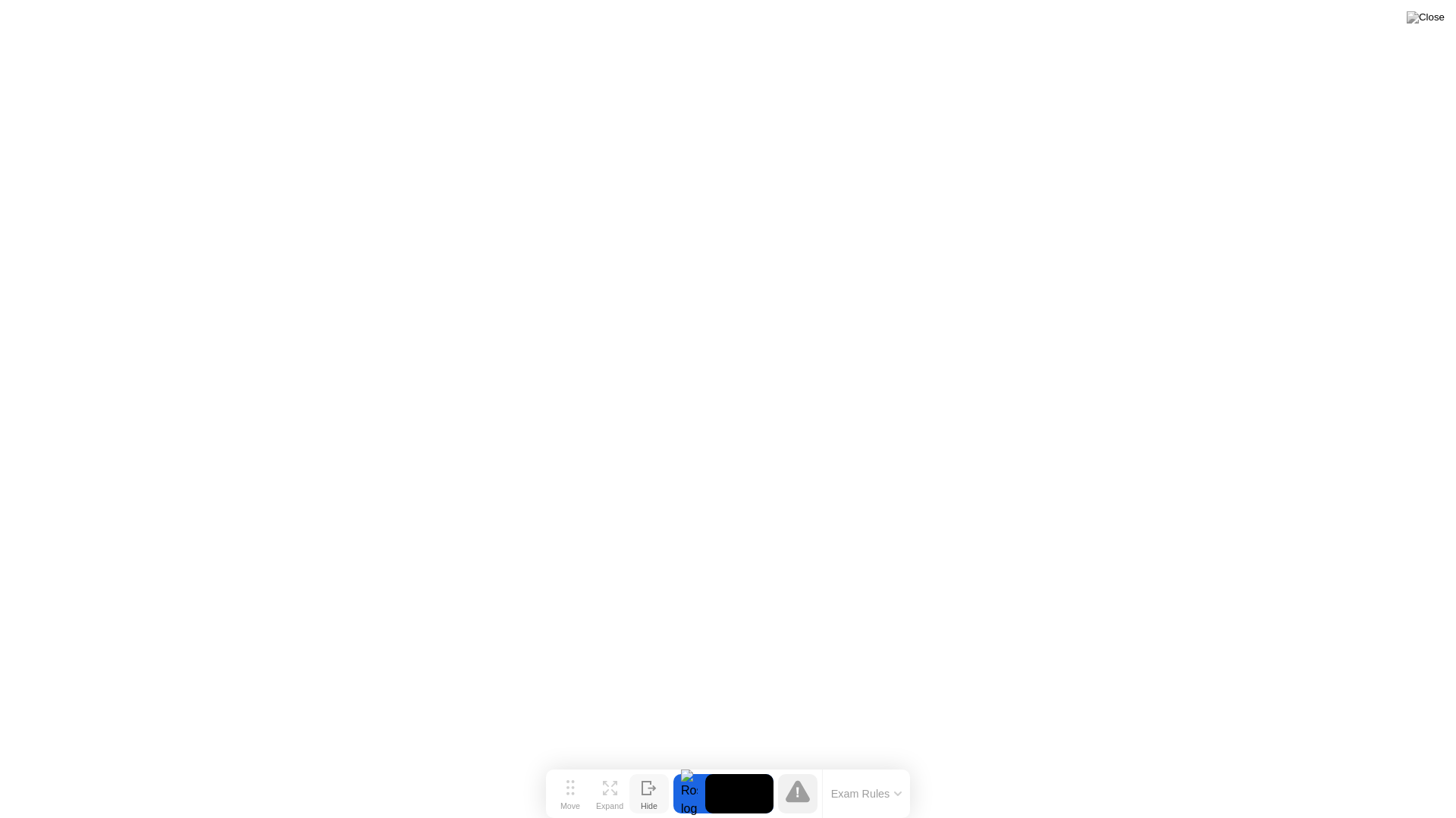
click at [646, 764] on icon at bounding box center [648, 788] width 15 height 14
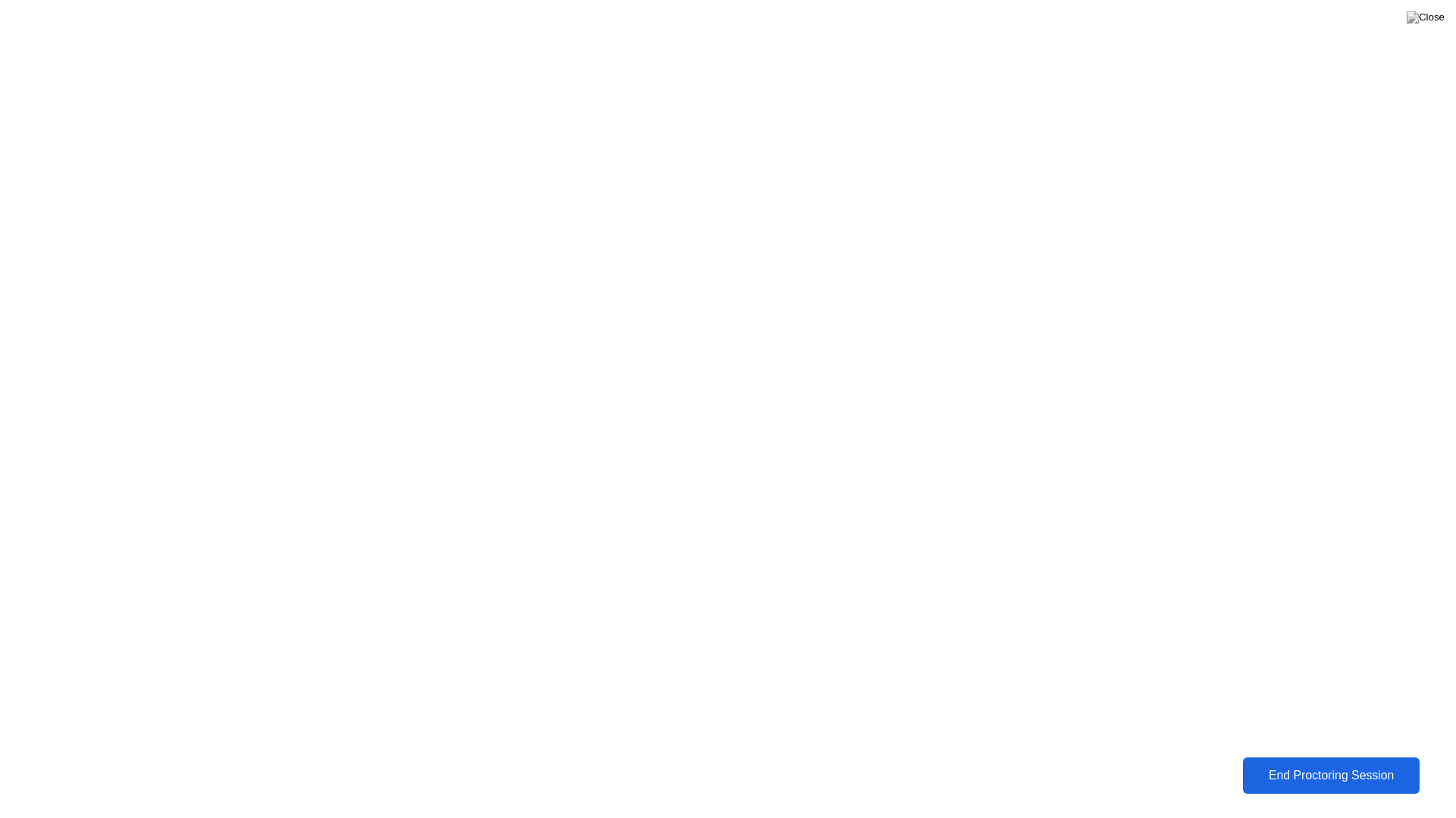
click at [1365, 764] on button "End Proctoring Session" at bounding box center [1330, 775] width 176 height 36
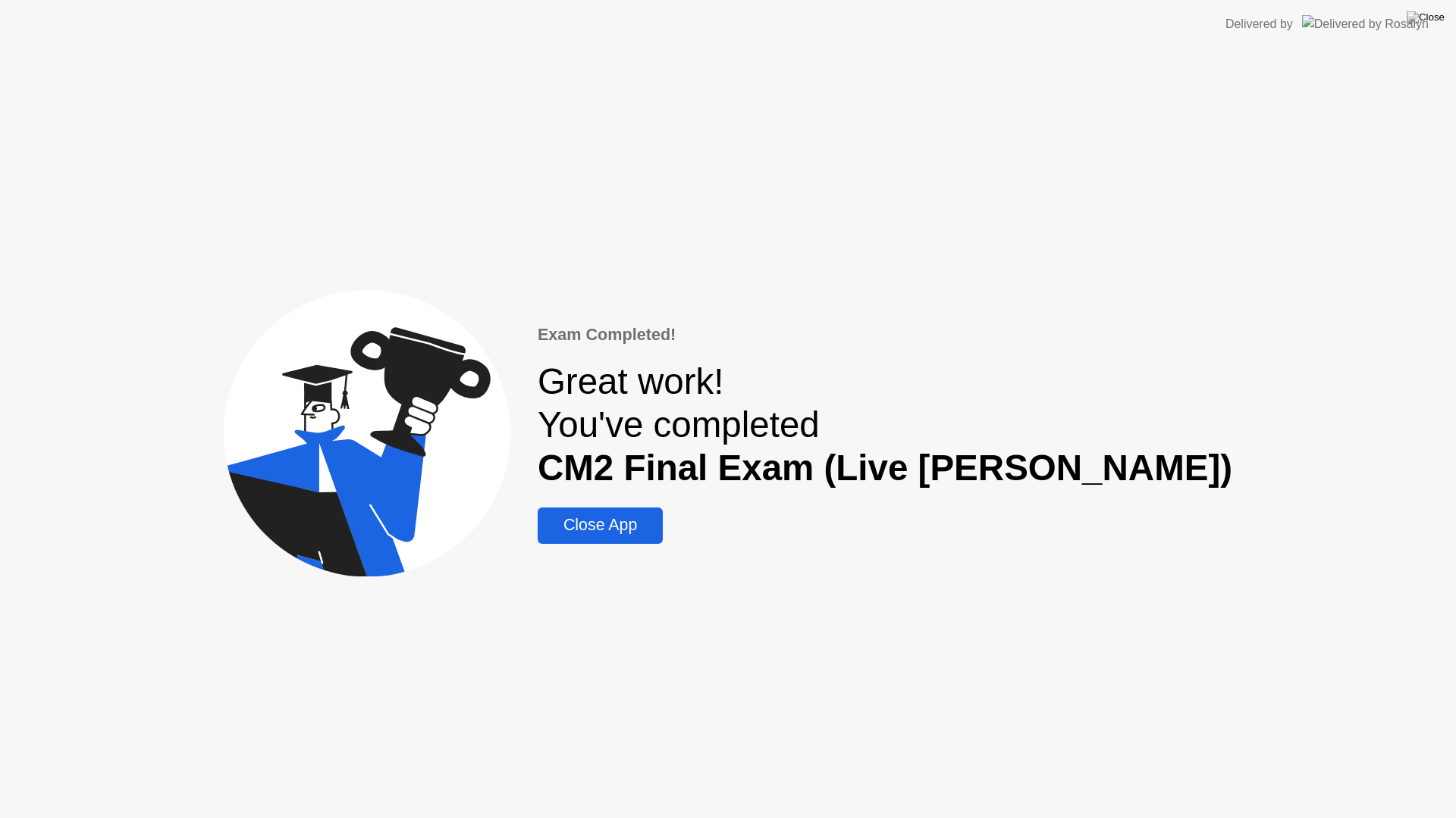
click at [670, 498] on div "Exam Completed! Great work! You've completed CM2 Final Exam (Live [PERSON_NAME]…" at bounding box center [884, 432] width 694 height 221
click at [658, 516] on div "Close App" at bounding box center [599, 525] width 116 height 19
